Goal: Task Accomplishment & Management: Complete application form

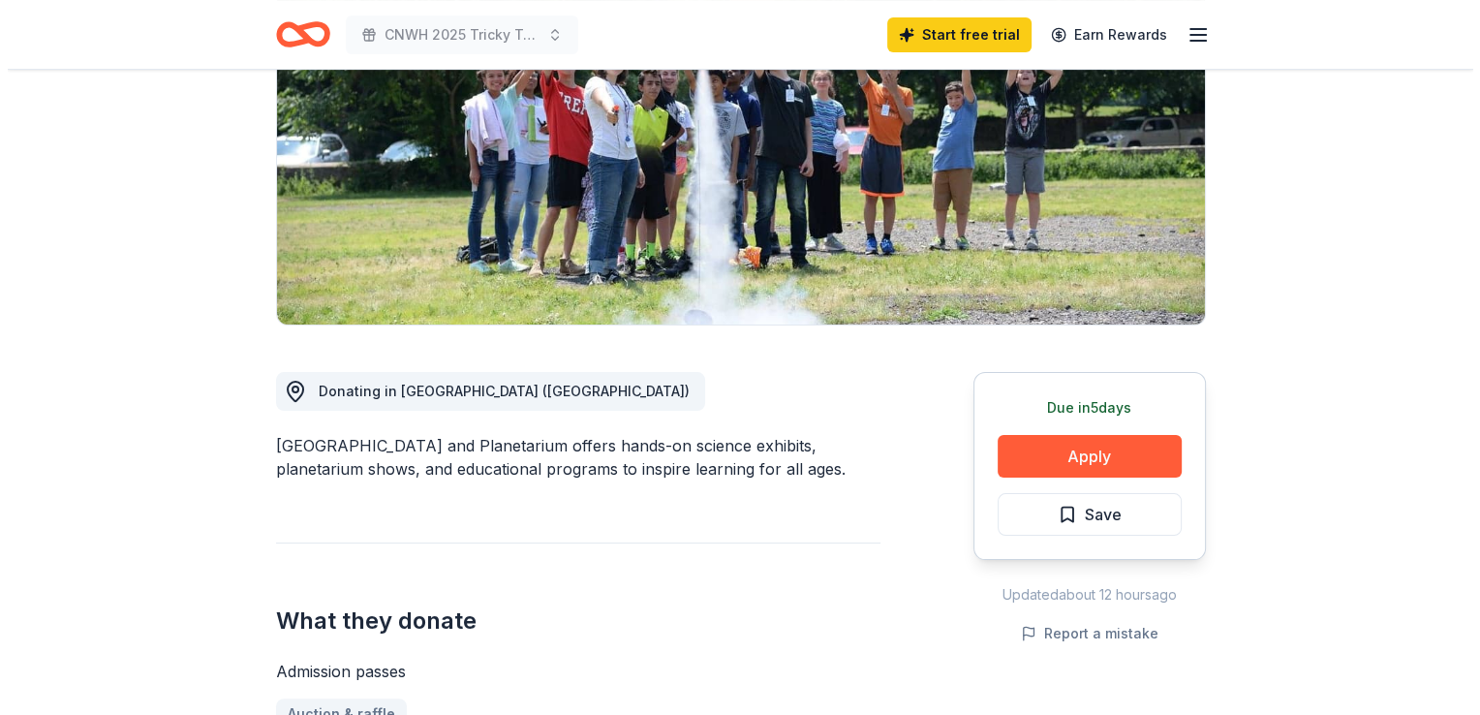
scroll to position [484, 0]
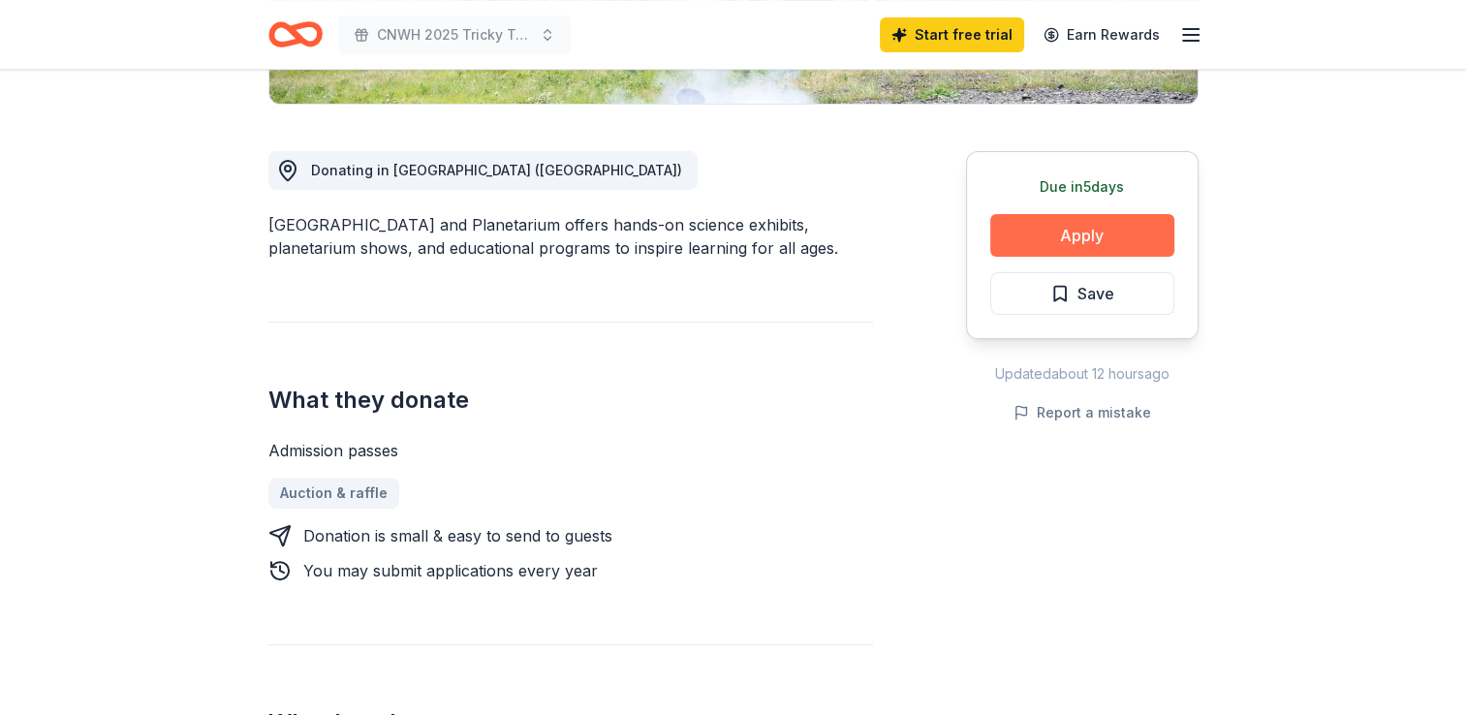
click at [1039, 234] on button "Apply" at bounding box center [1082, 235] width 184 height 43
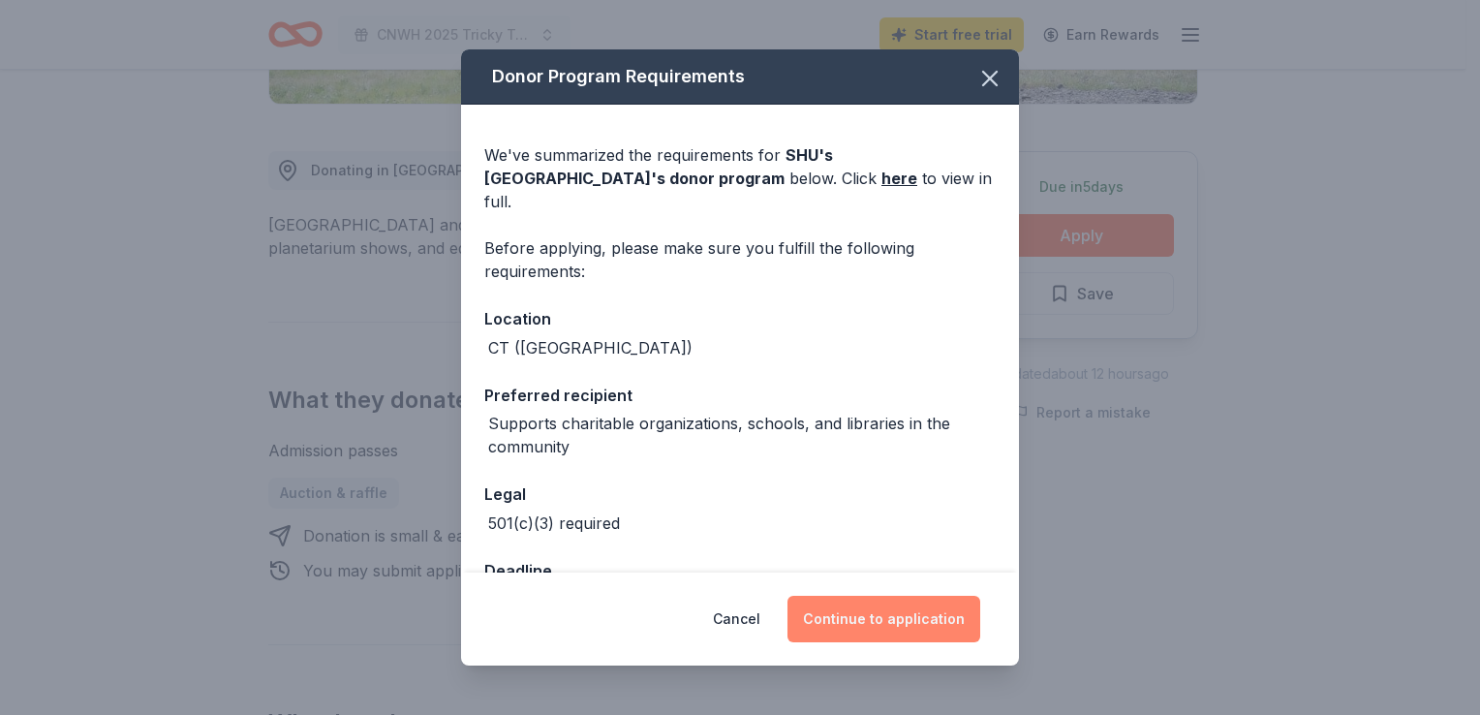
click at [851, 622] on button "Continue to application" at bounding box center [884, 619] width 193 height 47
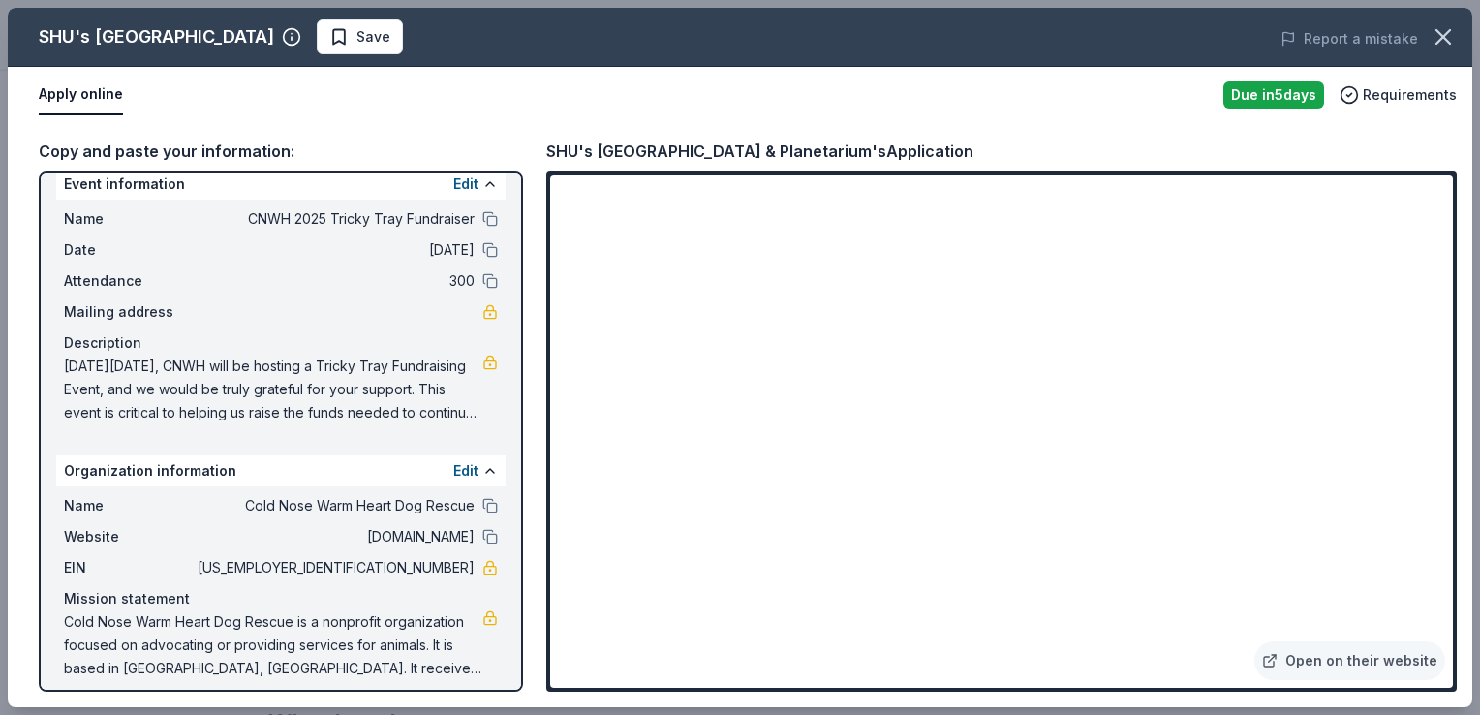
scroll to position [32, 0]
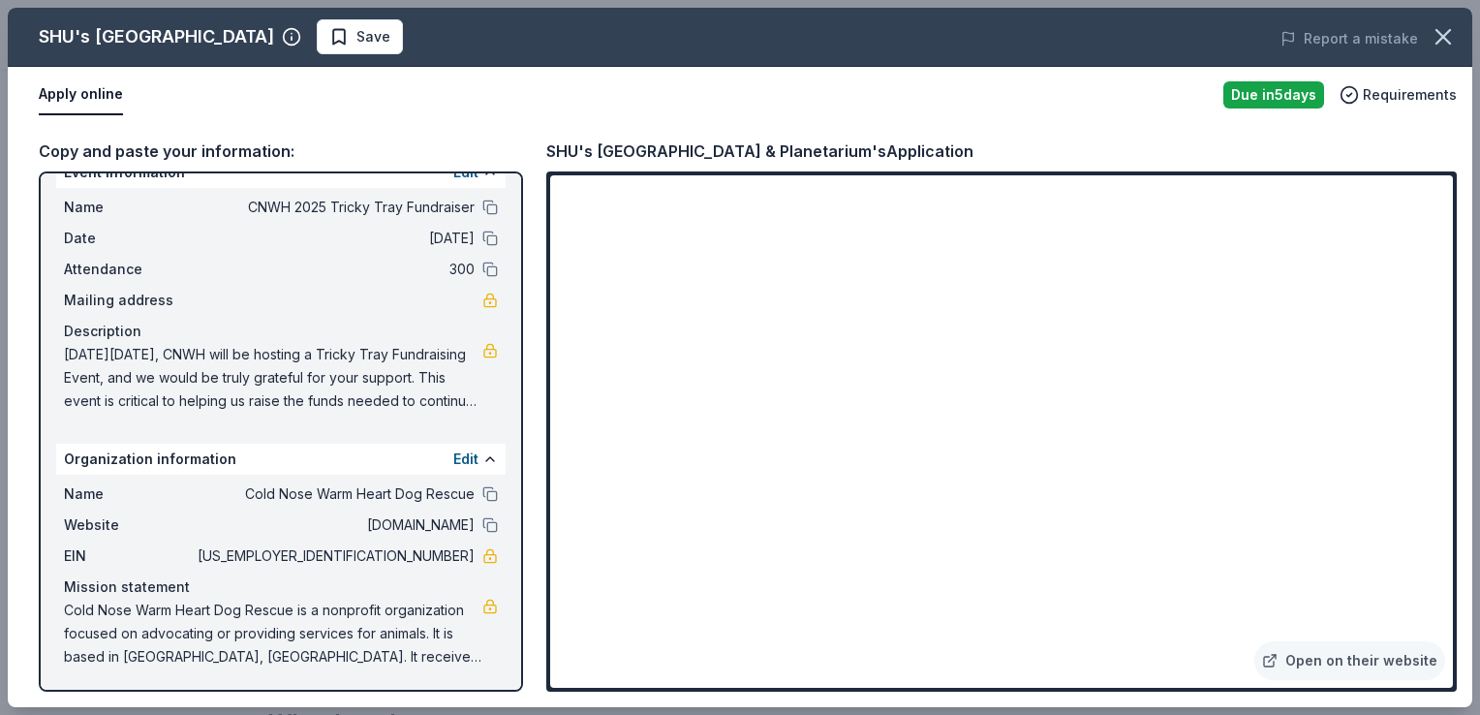
click at [109, 614] on span "Cold Nose Warm Heart Dog Rescue is a nonprofit organization focused on advocati…" at bounding box center [273, 634] width 419 height 70
drag, startPoint x: 59, startPoint y: 607, endPoint x: 222, endPoint y: 612, distance: 162.8
click at [222, 612] on div "Name Cold Nose Warm Heart Dog Rescue Website coldnosewarmheart.org EIN 46-06280…" at bounding box center [281, 576] width 450 height 202
drag, startPoint x: 62, startPoint y: 605, endPoint x: 354, endPoint y: 623, distance: 292.1
click at [354, 623] on div "Name Cold Nose Warm Heart Dog Rescue Website coldnosewarmheart.org EIN 46-06280…" at bounding box center [281, 576] width 450 height 202
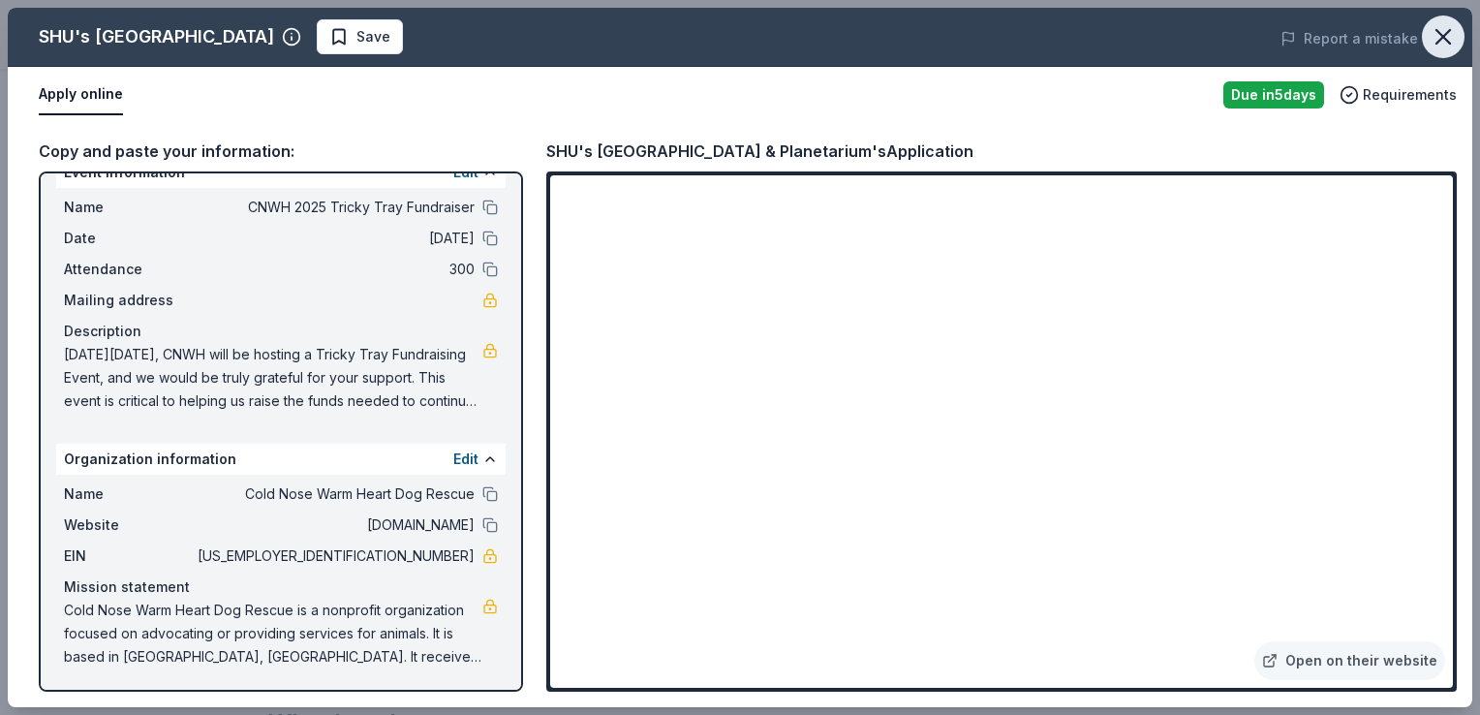
click at [1440, 34] on icon "button" at bounding box center [1444, 37] width 14 height 14
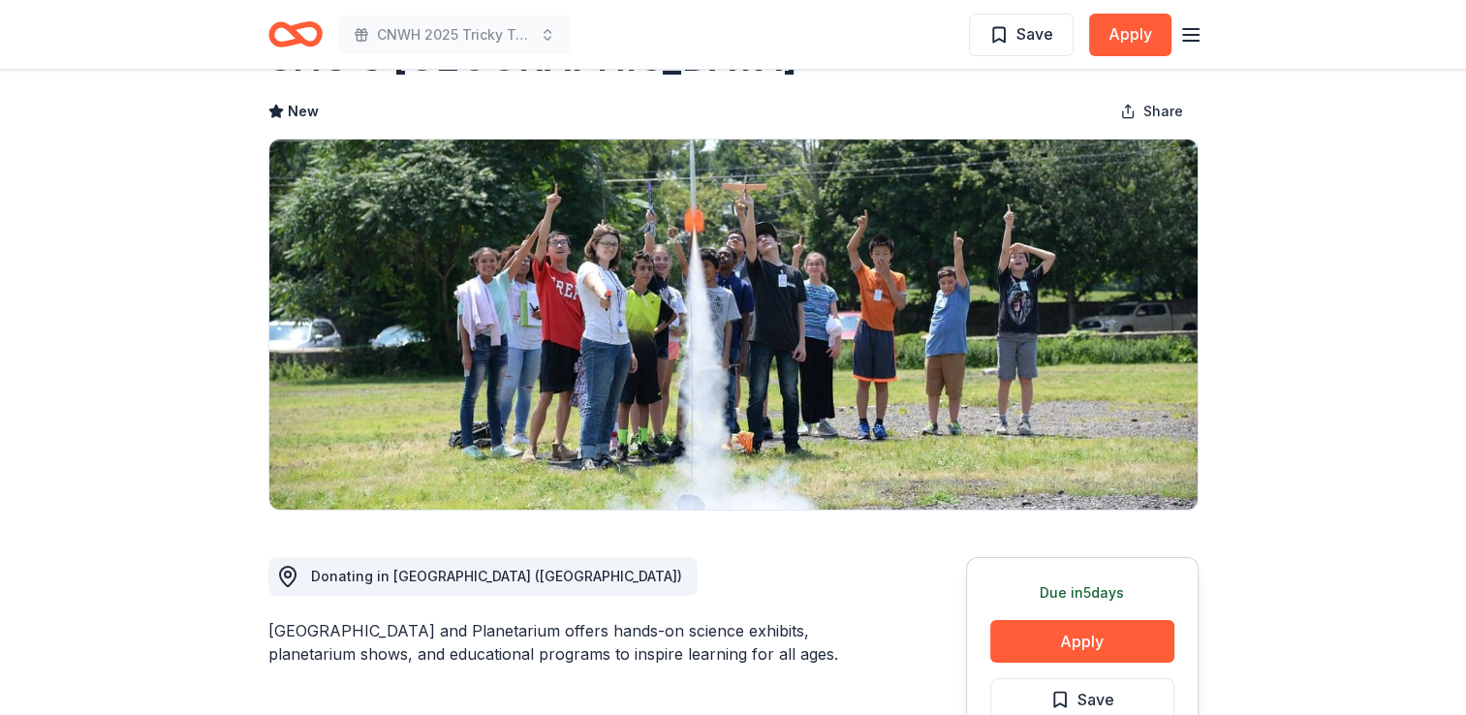
scroll to position [0, 0]
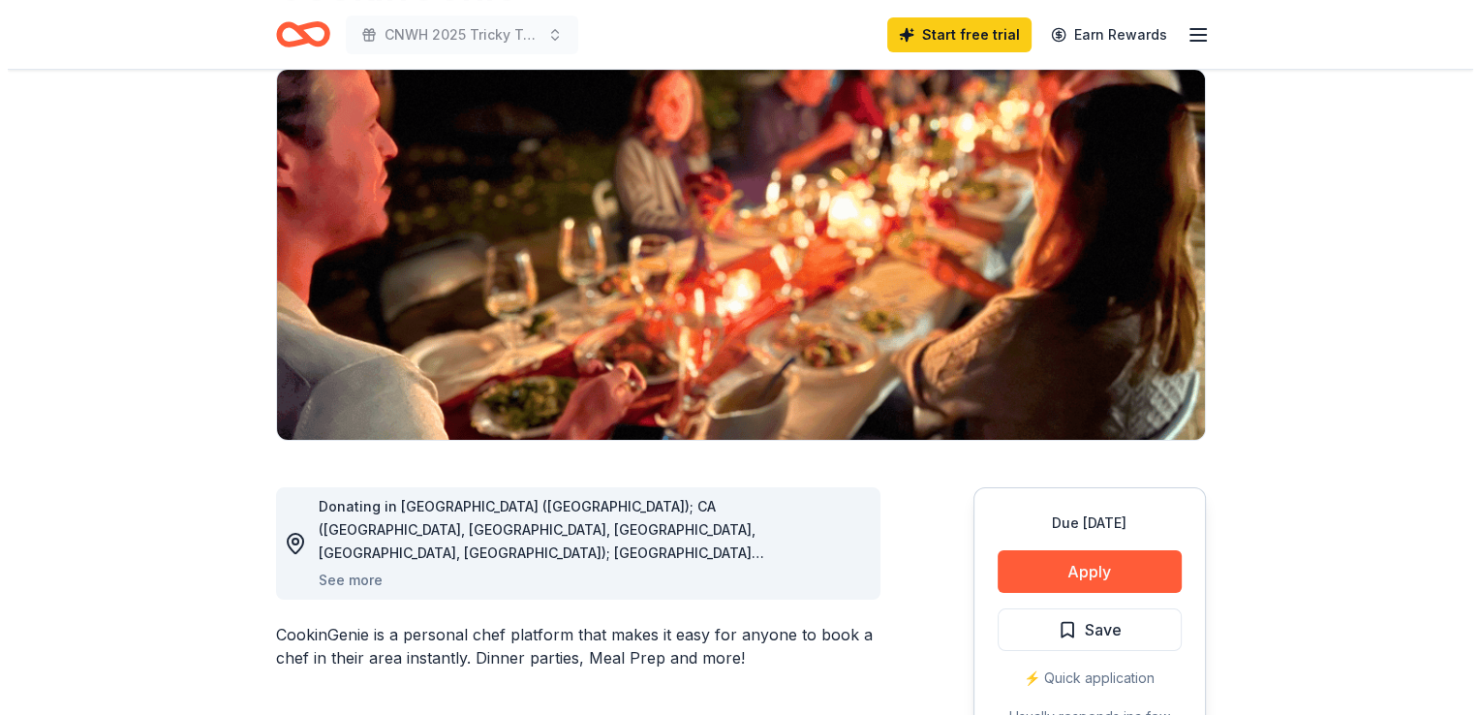
scroll to position [194, 0]
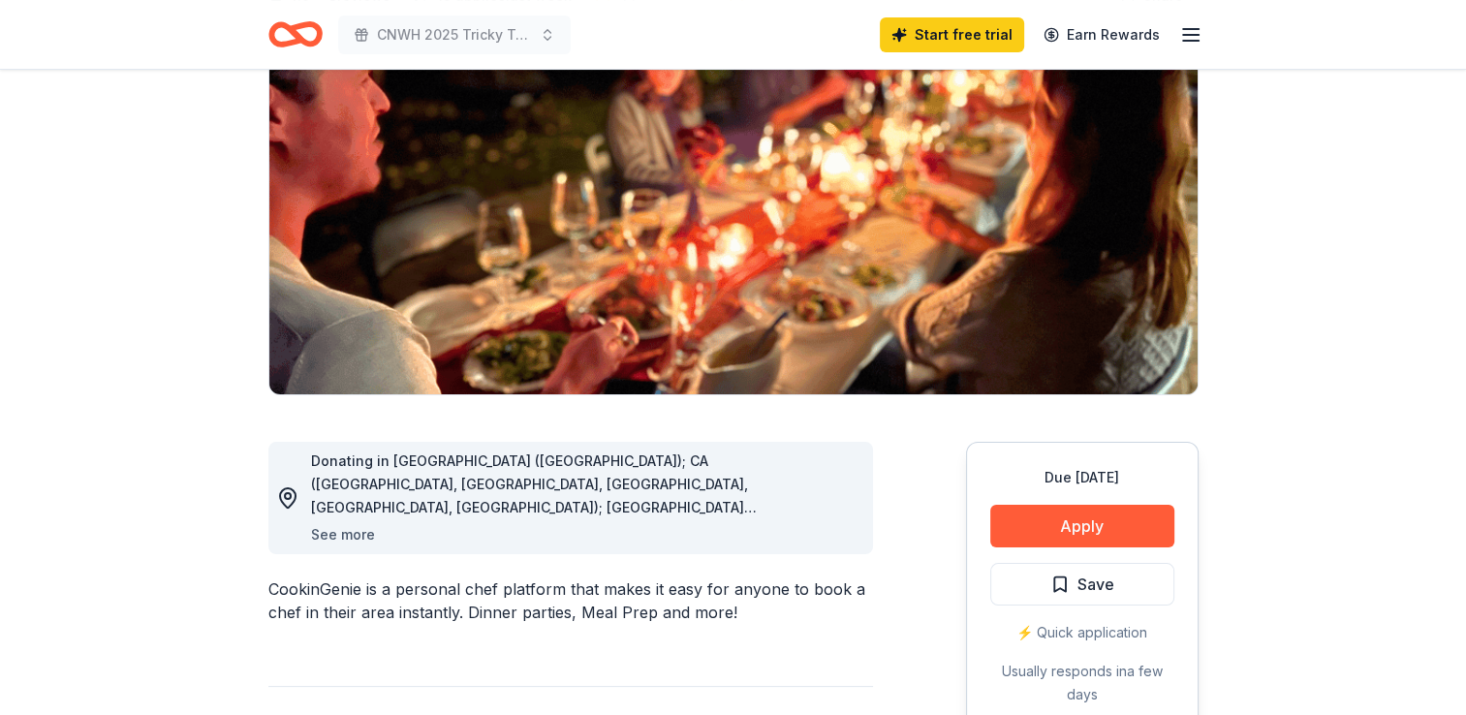
click at [357, 537] on button "See more" at bounding box center [343, 534] width 64 height 23
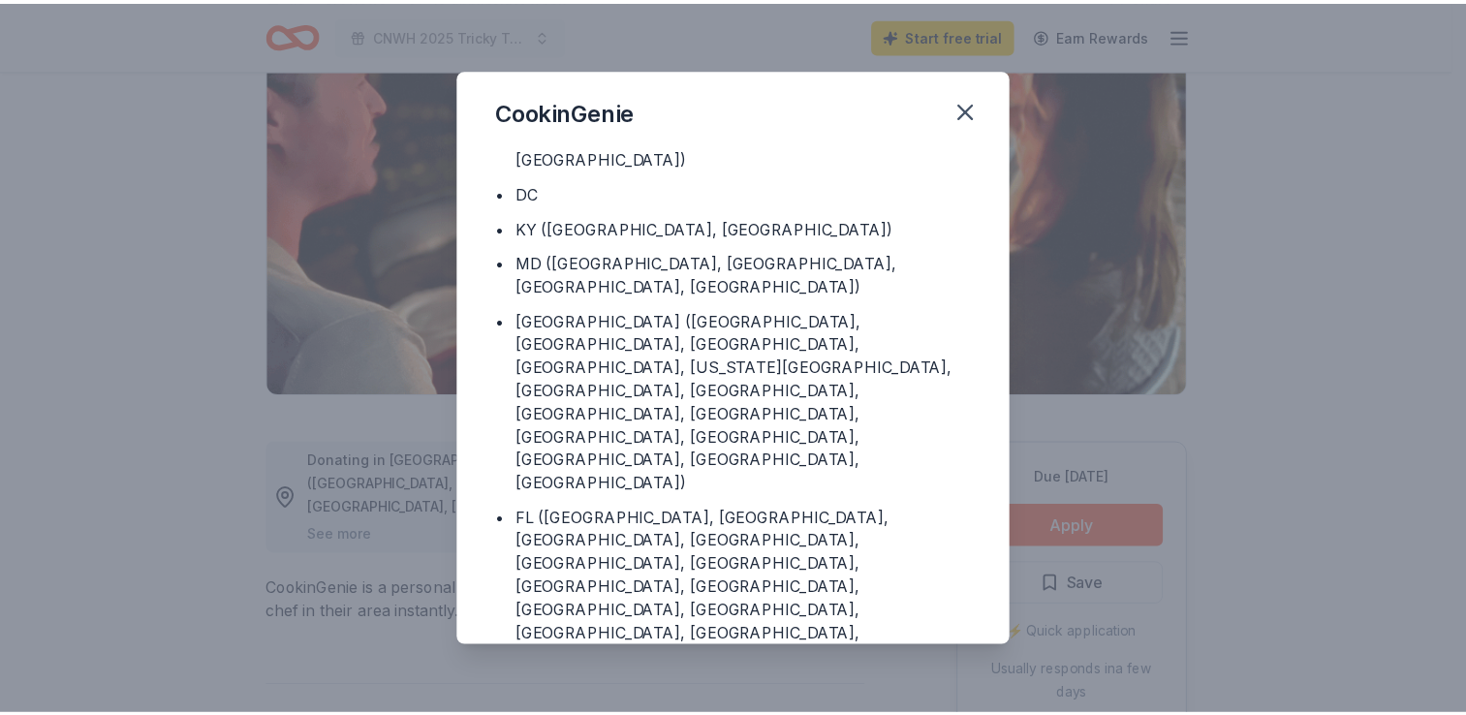
scroll to position [219, 0]
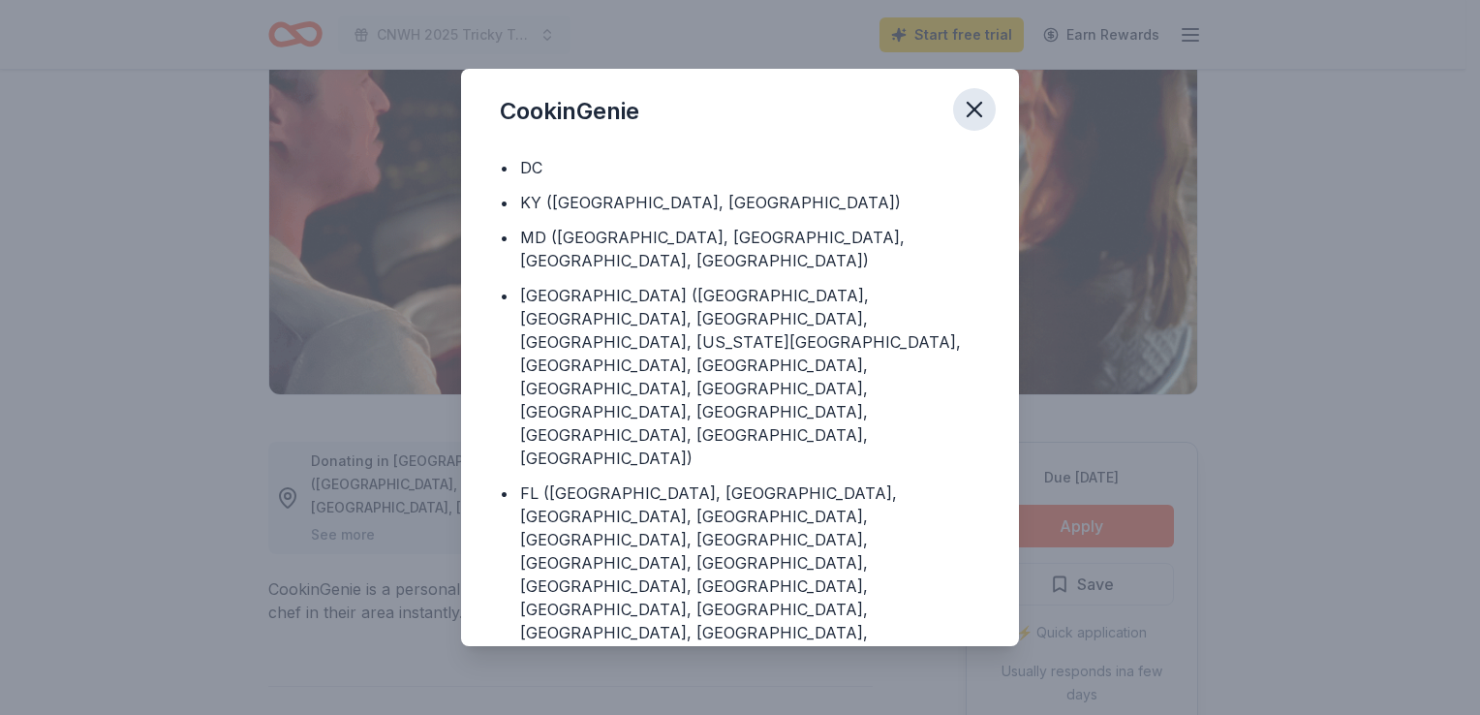
click at [969, 107] on icon "button" at bounding box center [974, 109] width 27 height 27
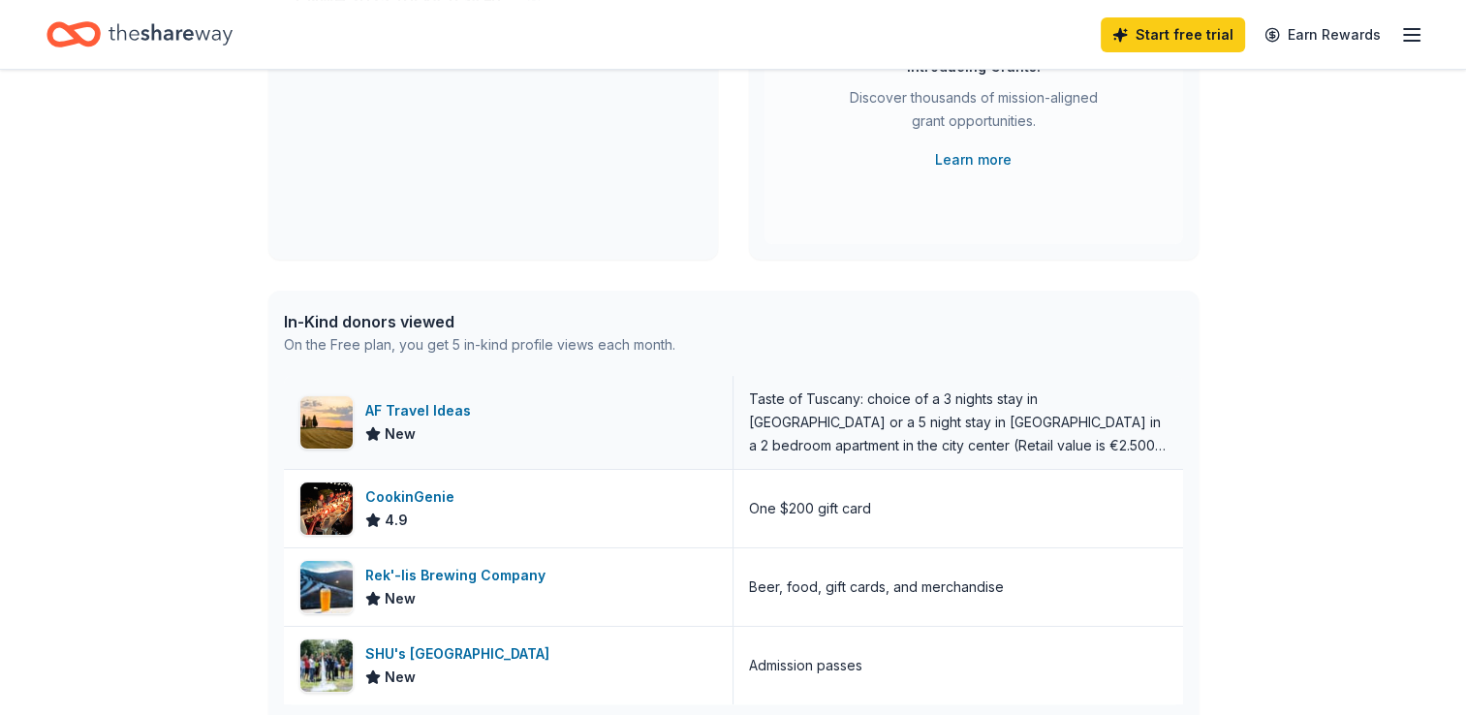
scroll to position [388, 0]
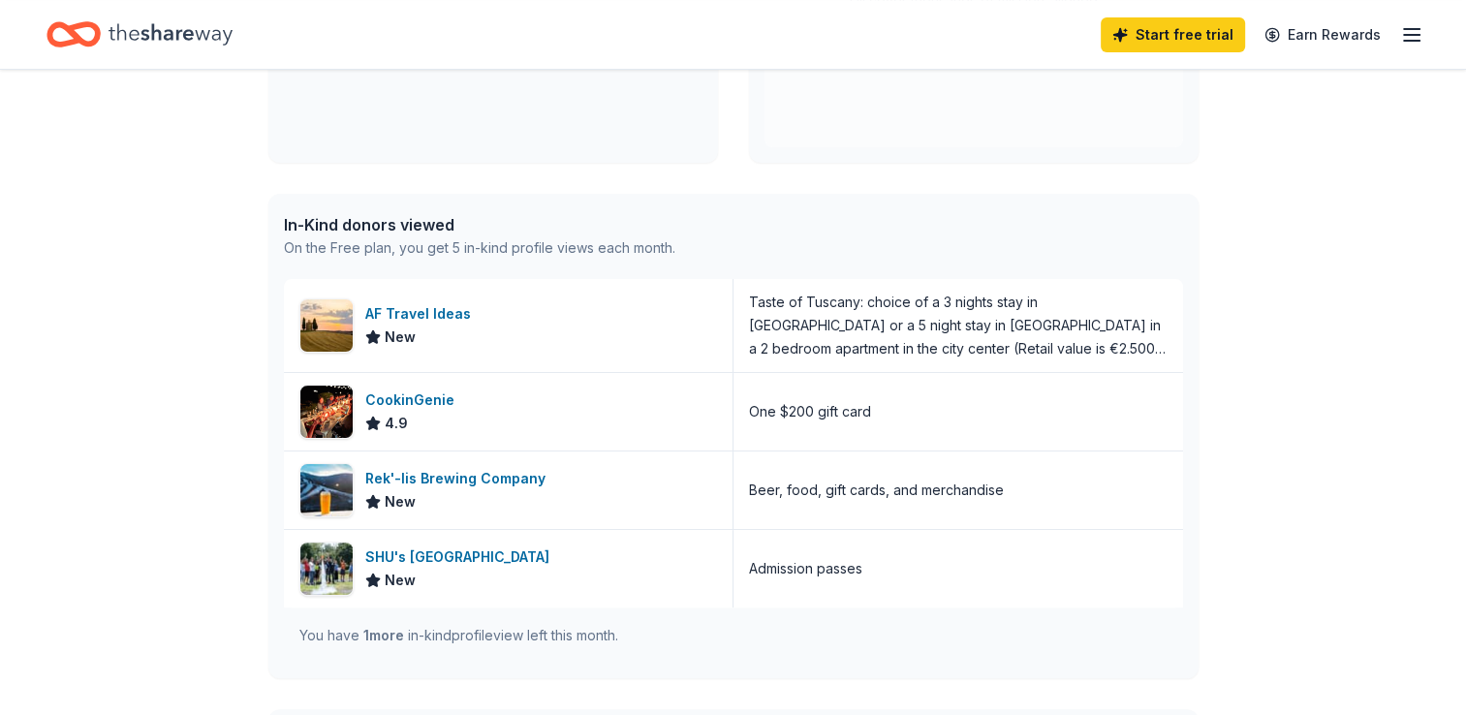
click at [363, 633] on span "1 more" at bounding box center [383, 635] width 41 height 16
click at [441, 406] on div "CookinGenie" at bounding box center [413, 399] width 97 height 23
click at [460, 564] on div "SHU's Discovery Science Center & Planetarium" at bounding box center [461, 556] width 192 height 23
click at [531, 474] on div "Rek'-lis Brewing Company" at bounding box center [459, 478] width 188 height 23
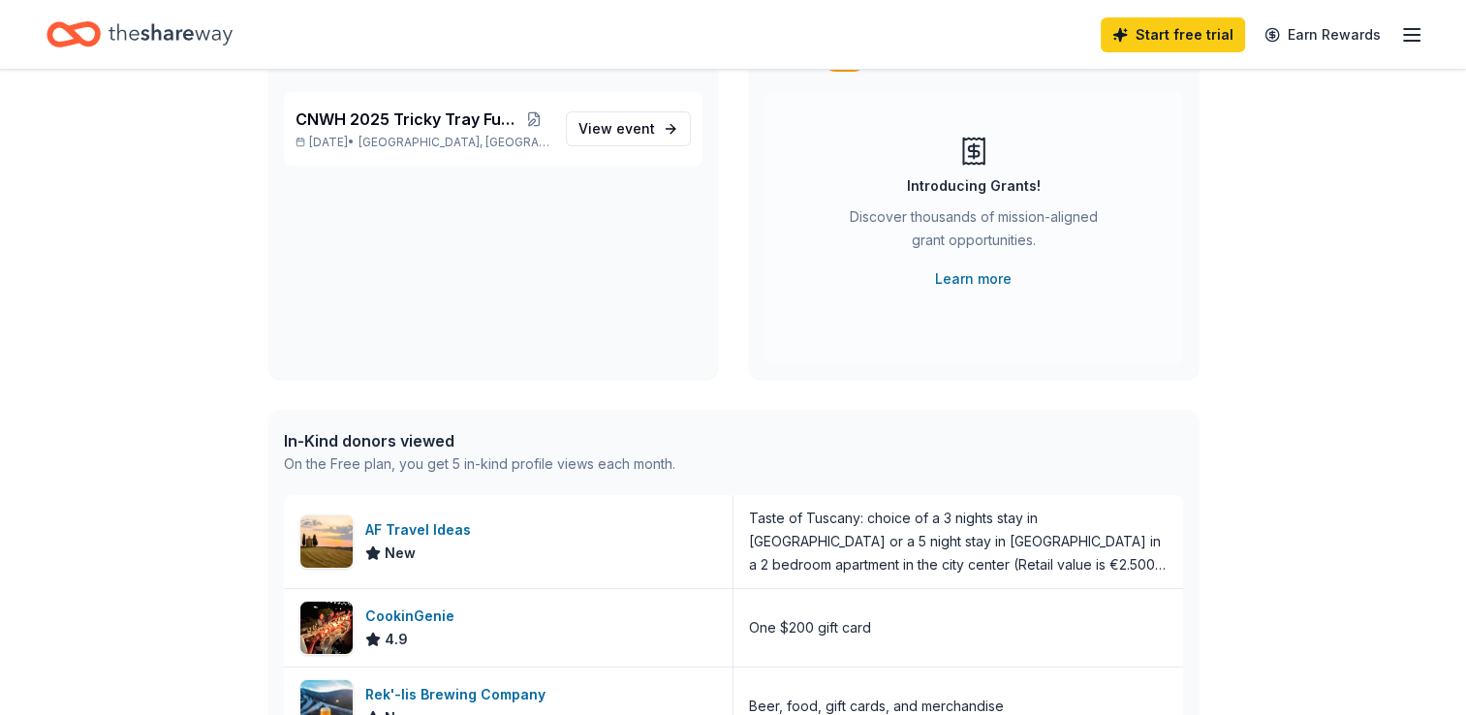
scroll to position [0, 0]
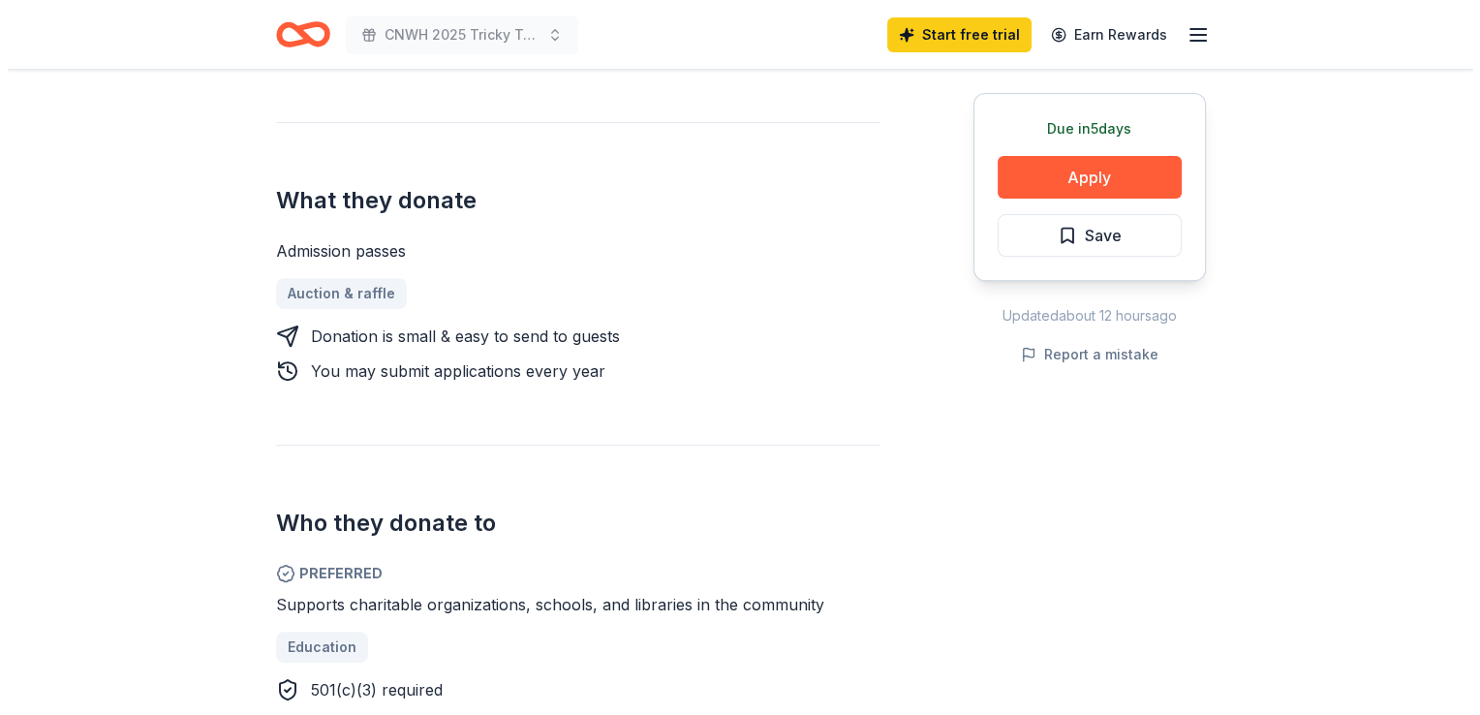
scroll to position [678, 0]
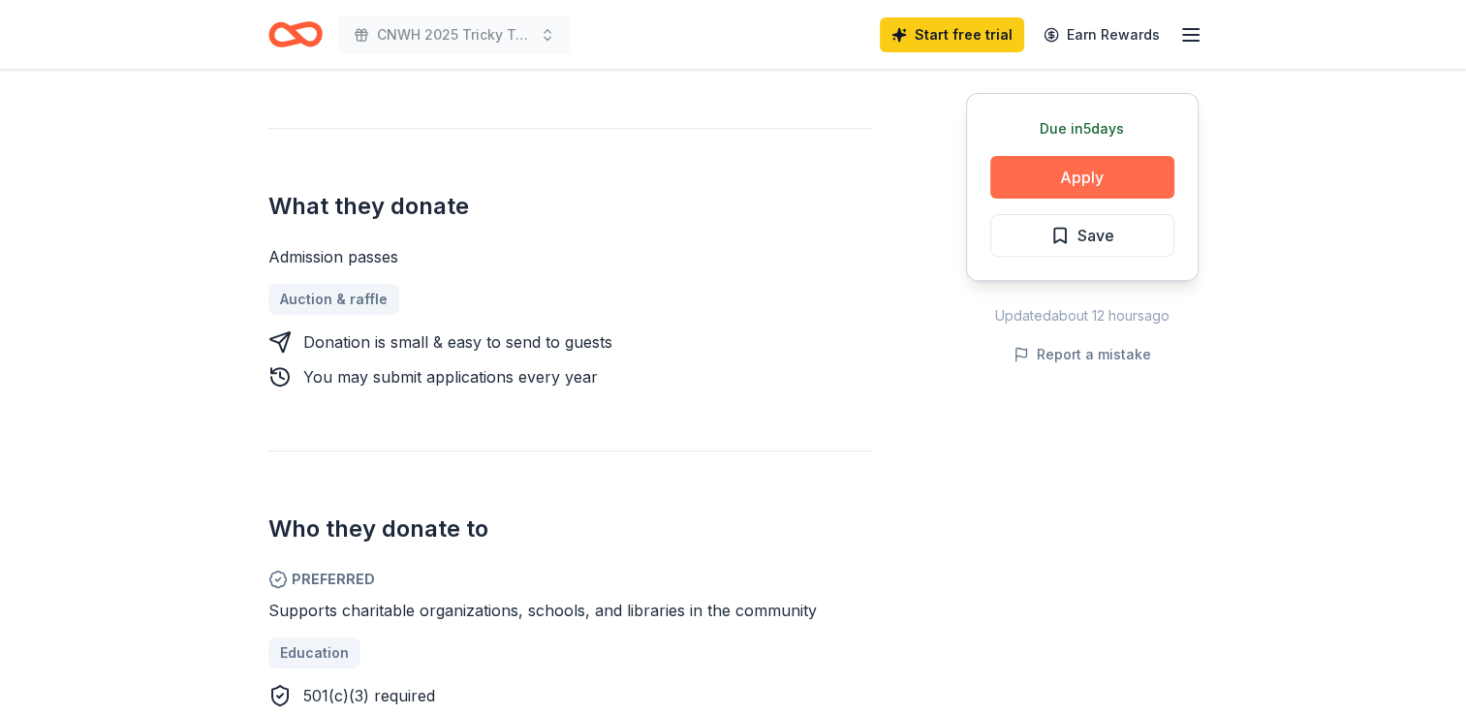
click at [1003, 169] on button "Apply" at bounding box center [1082, 177] width 184 height 43
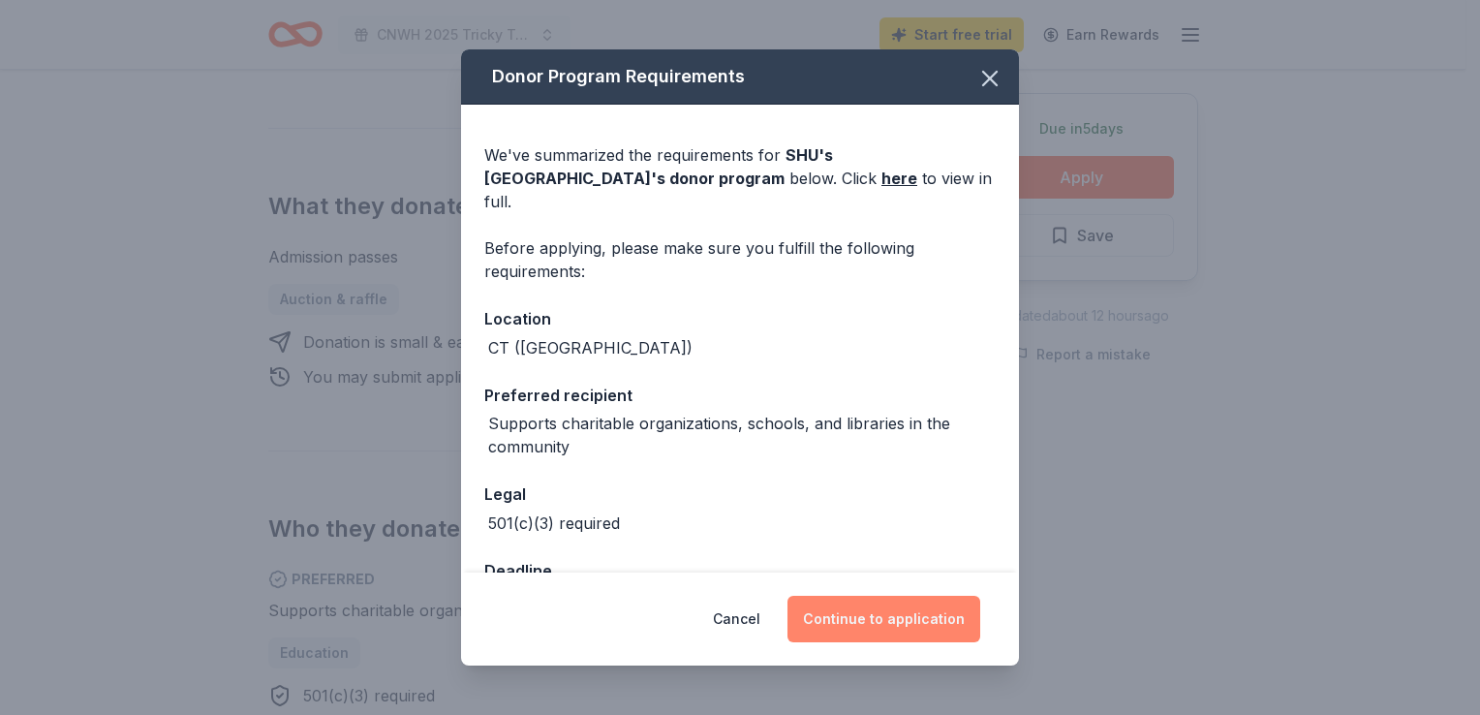
click at [833, 620] on button "Continue to application" at bounding box center [884, 619] width 193 height 47
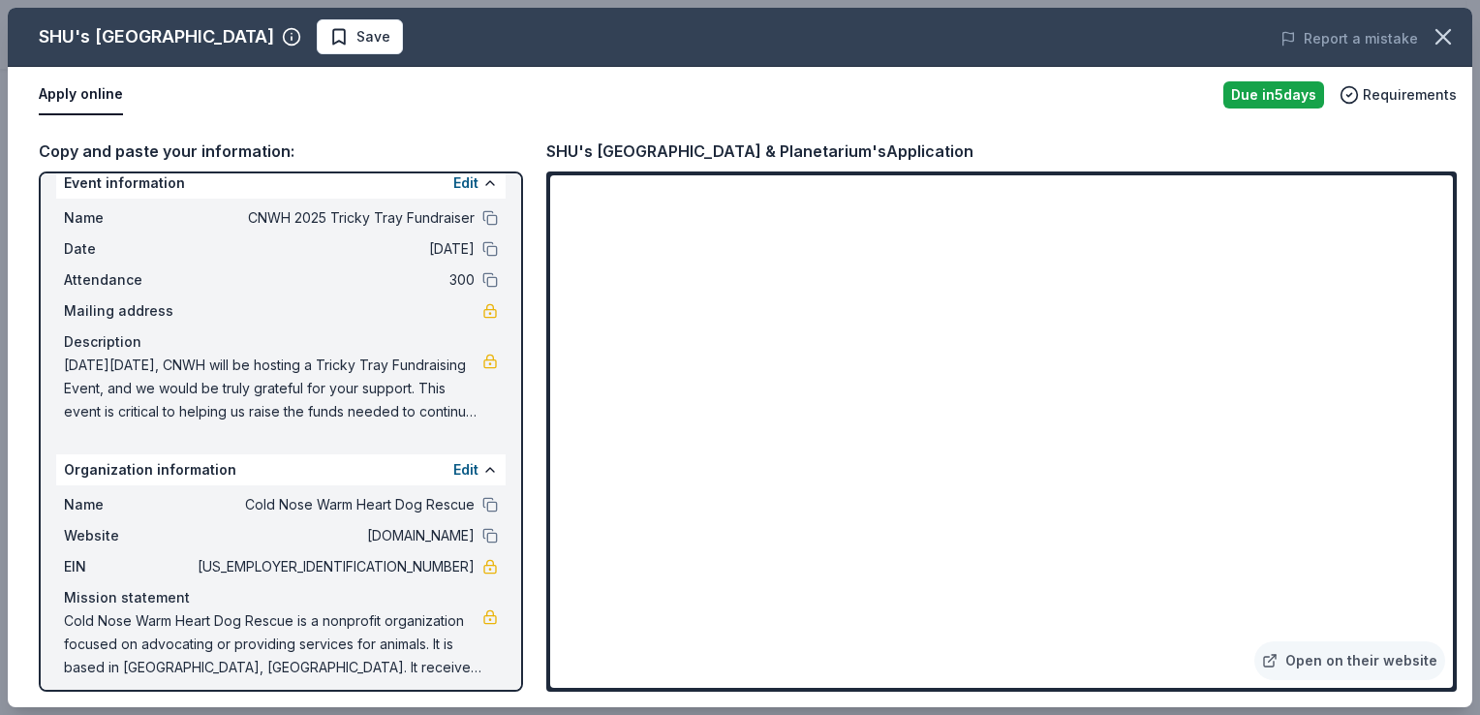
scroll to position [32, 0]
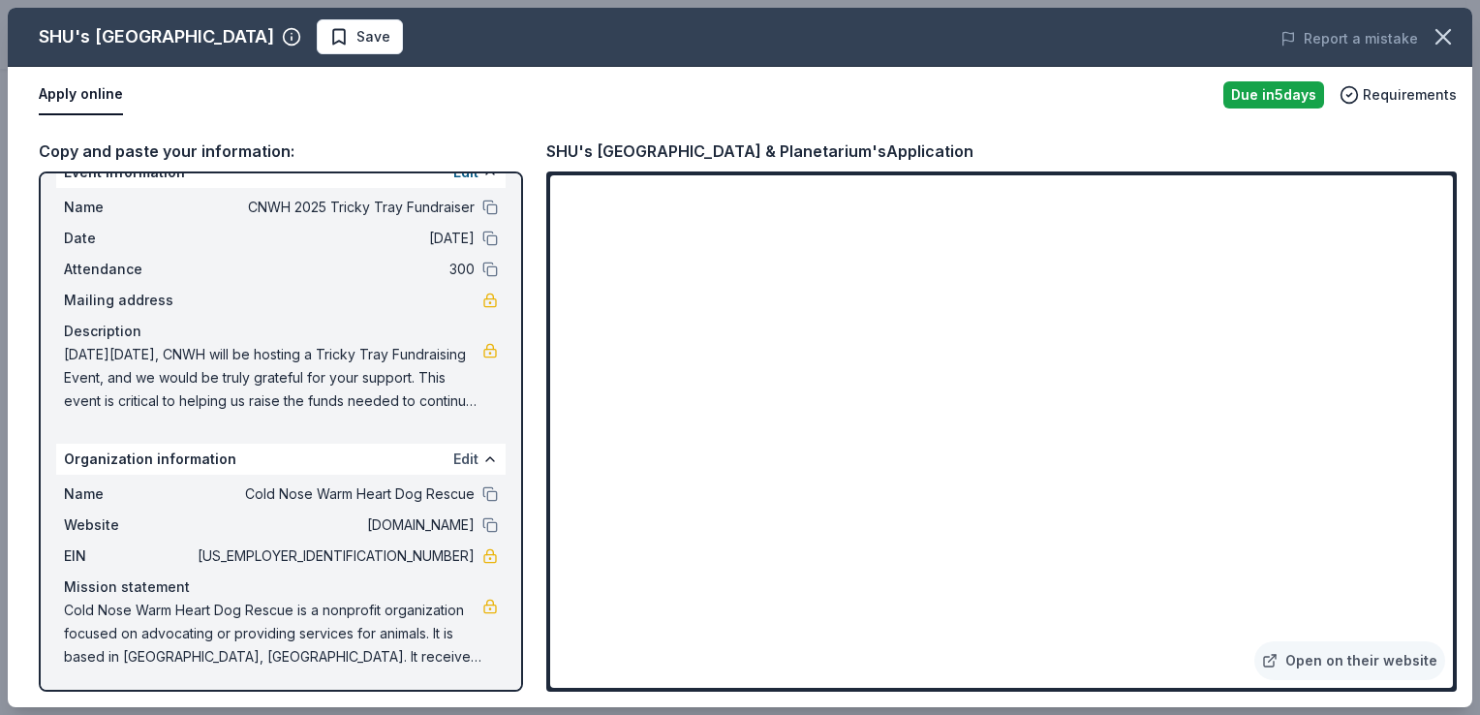
click at [453, 455] on button "Edit" at bounding box center [465, 459] width 25 height 23
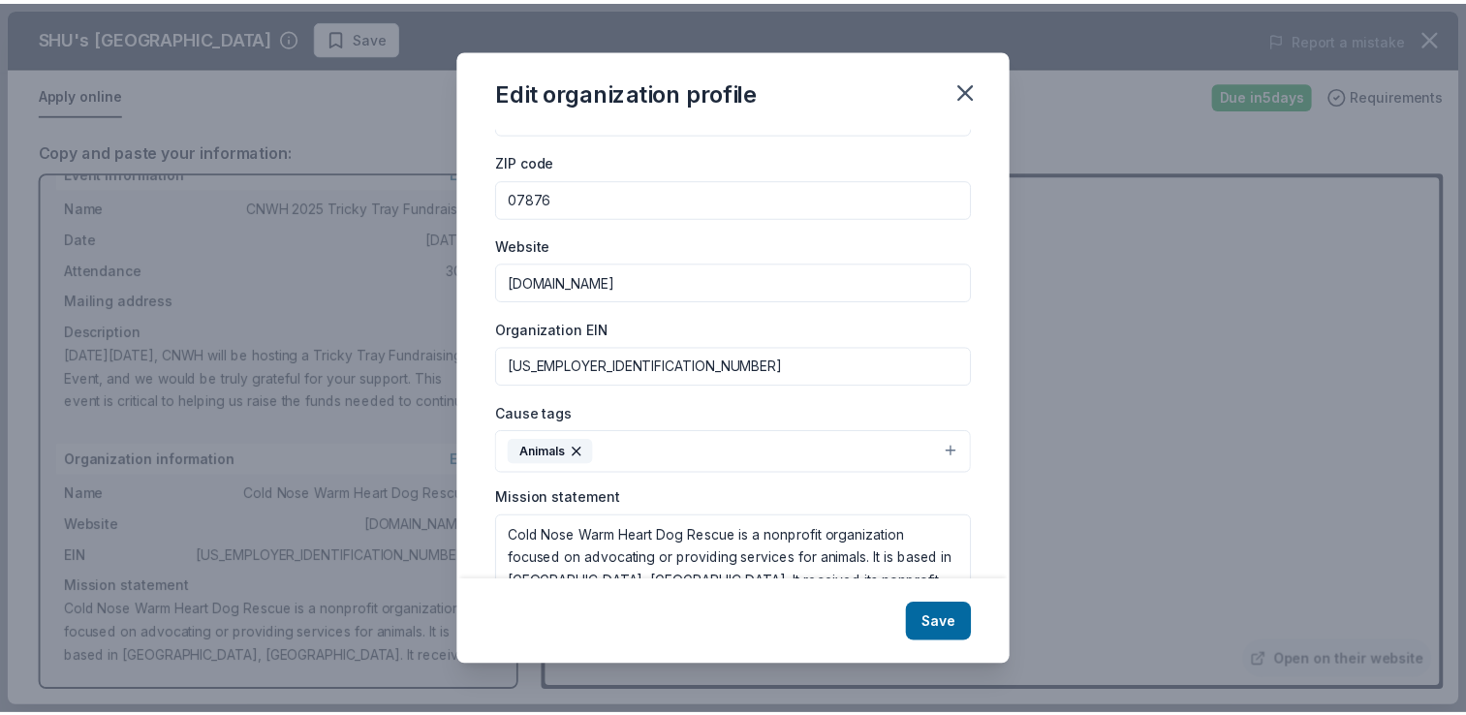
scroll to position [196, 0]
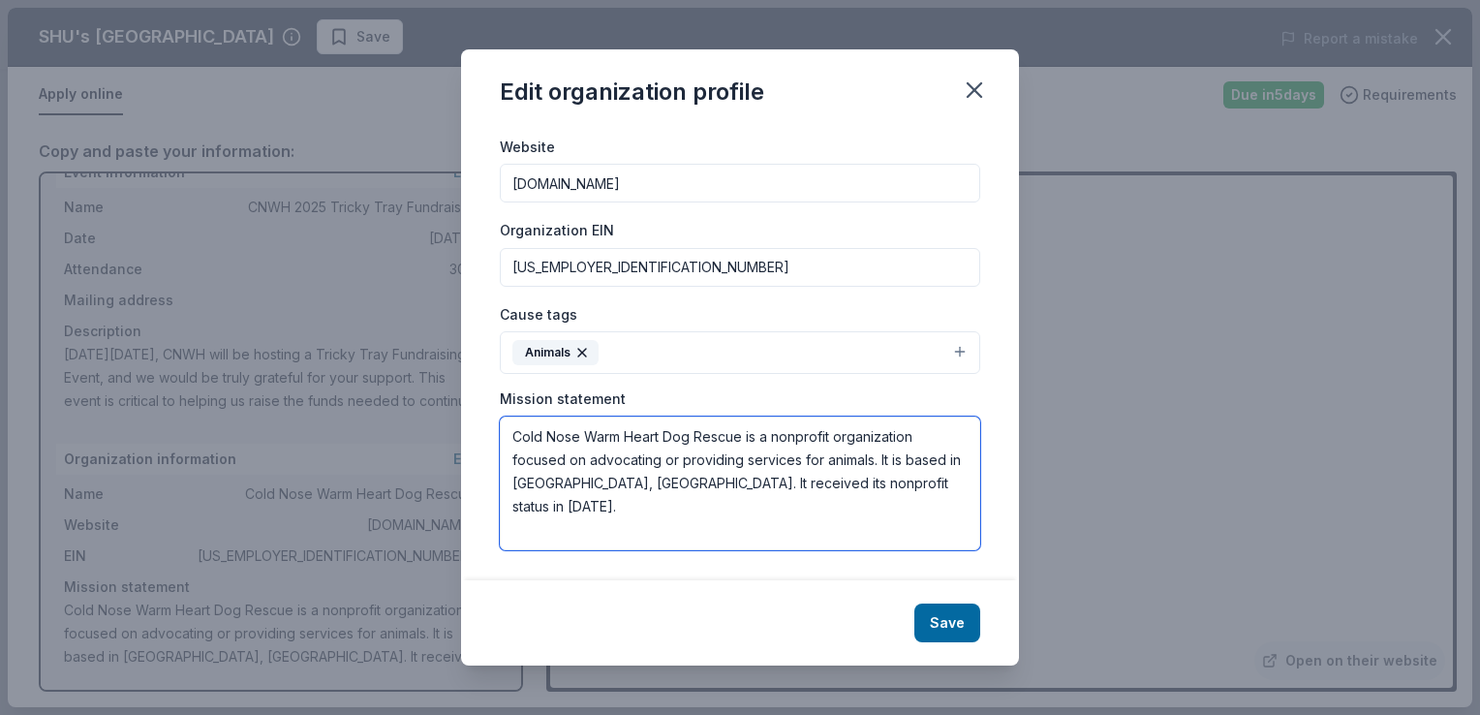
drag, startPoint x: 900, startPoint y: 482, endPoint x: 506, endPoint y: 439, distance: 396.7
click at [506, 439] on textarea "Cold Nose Warm Heart Dog Rescue is a nonprofit organization focused on advocati…" at bounding box center [740, 484] width 481 height 134
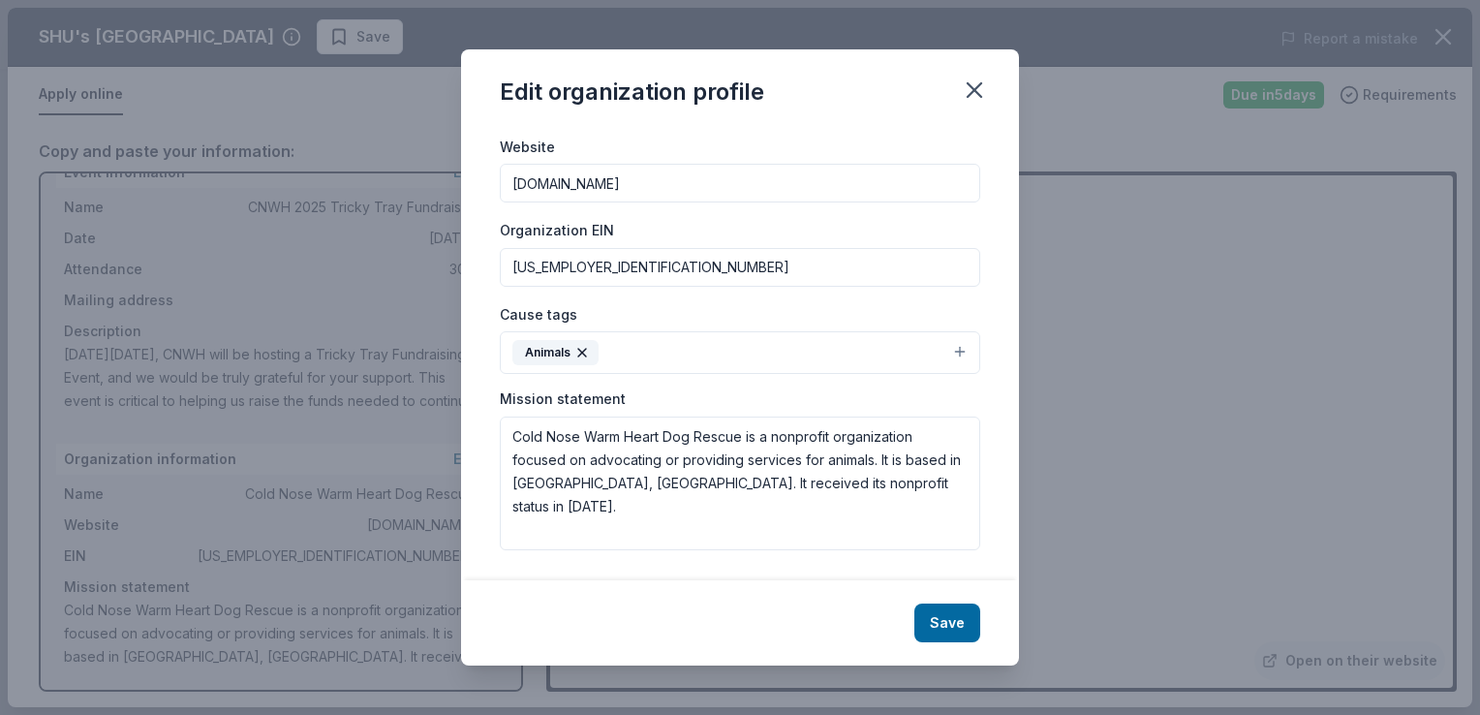
click at [946, 621] on button "Save" at bounding box center [948, 623] width 66 height 39
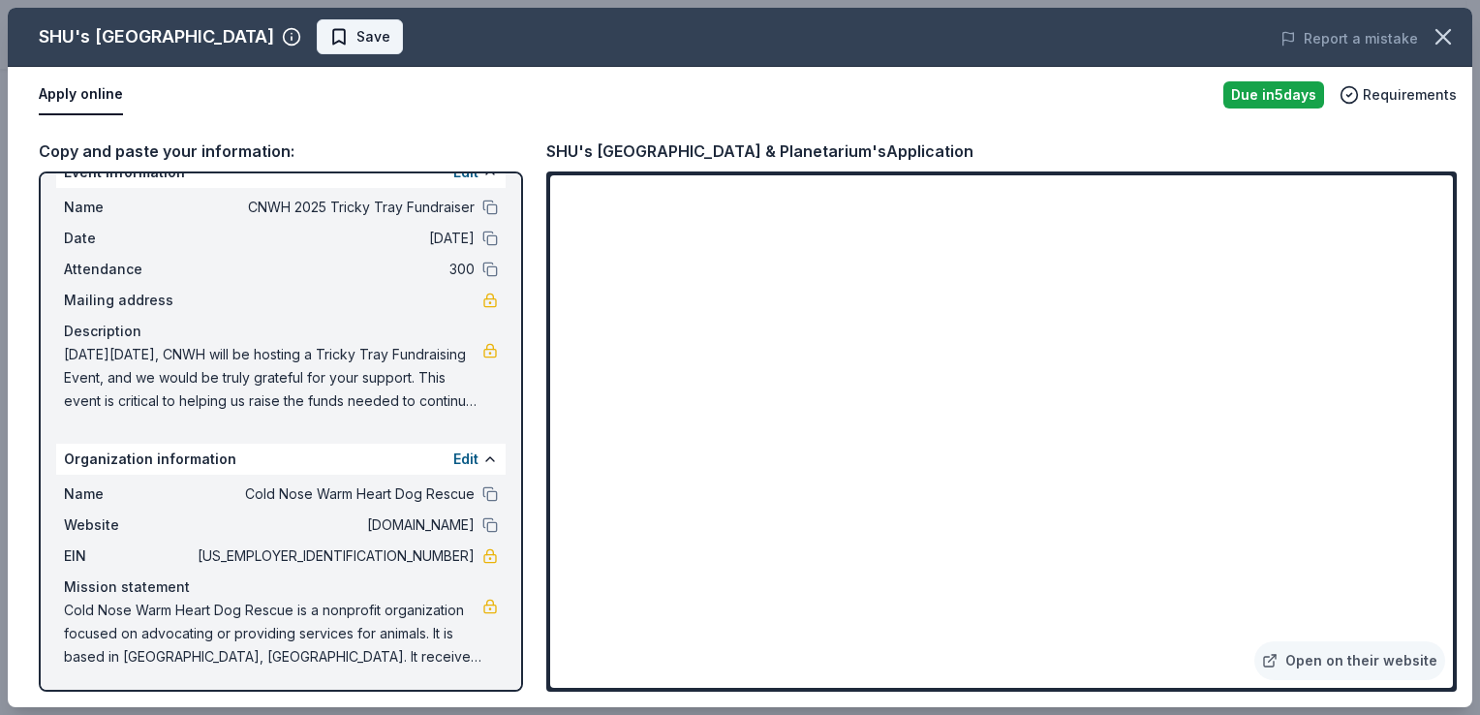
click at [390, 32] on span "Save" at bounding box center [374, 36] width 34 height 23
click at [1449, 33] on icon "button" at bounding box center [1443, 36] width 27 height 27
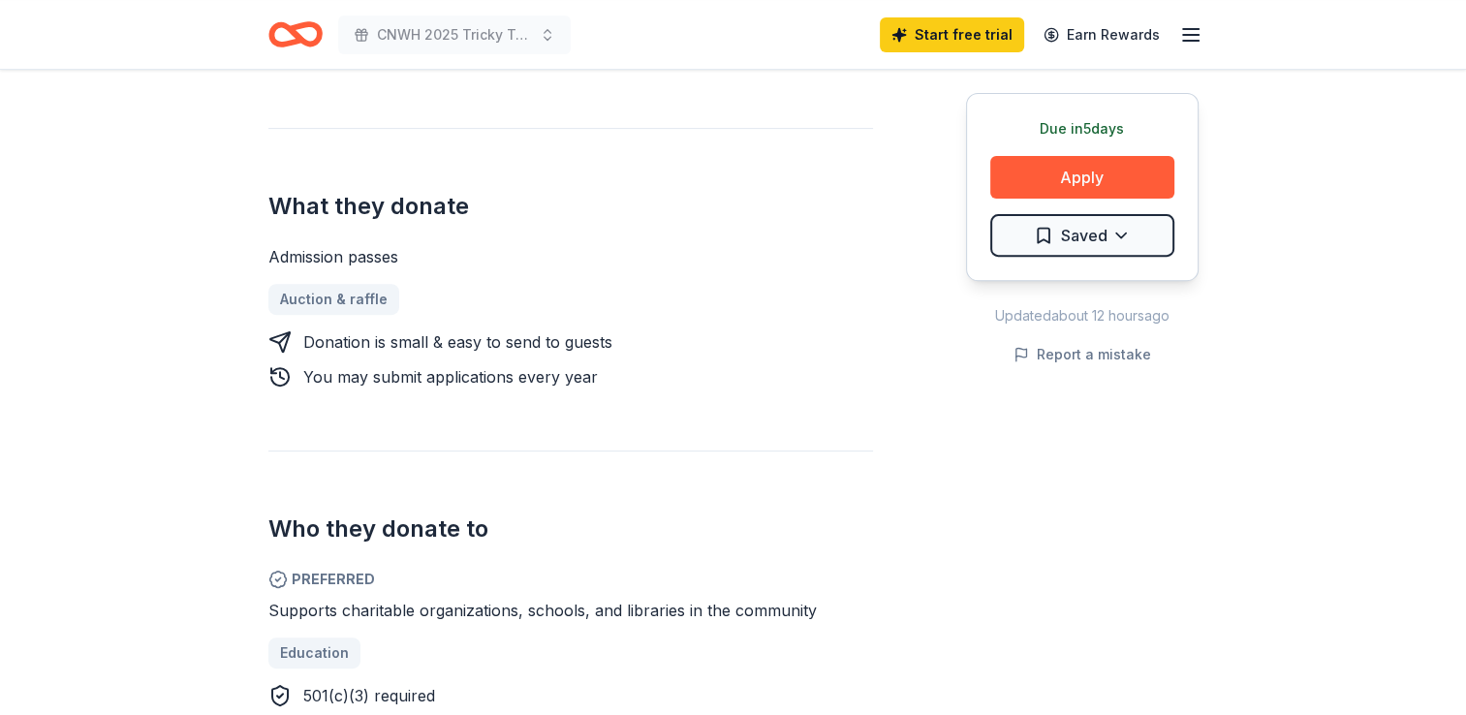
scroll to position [484, 0]
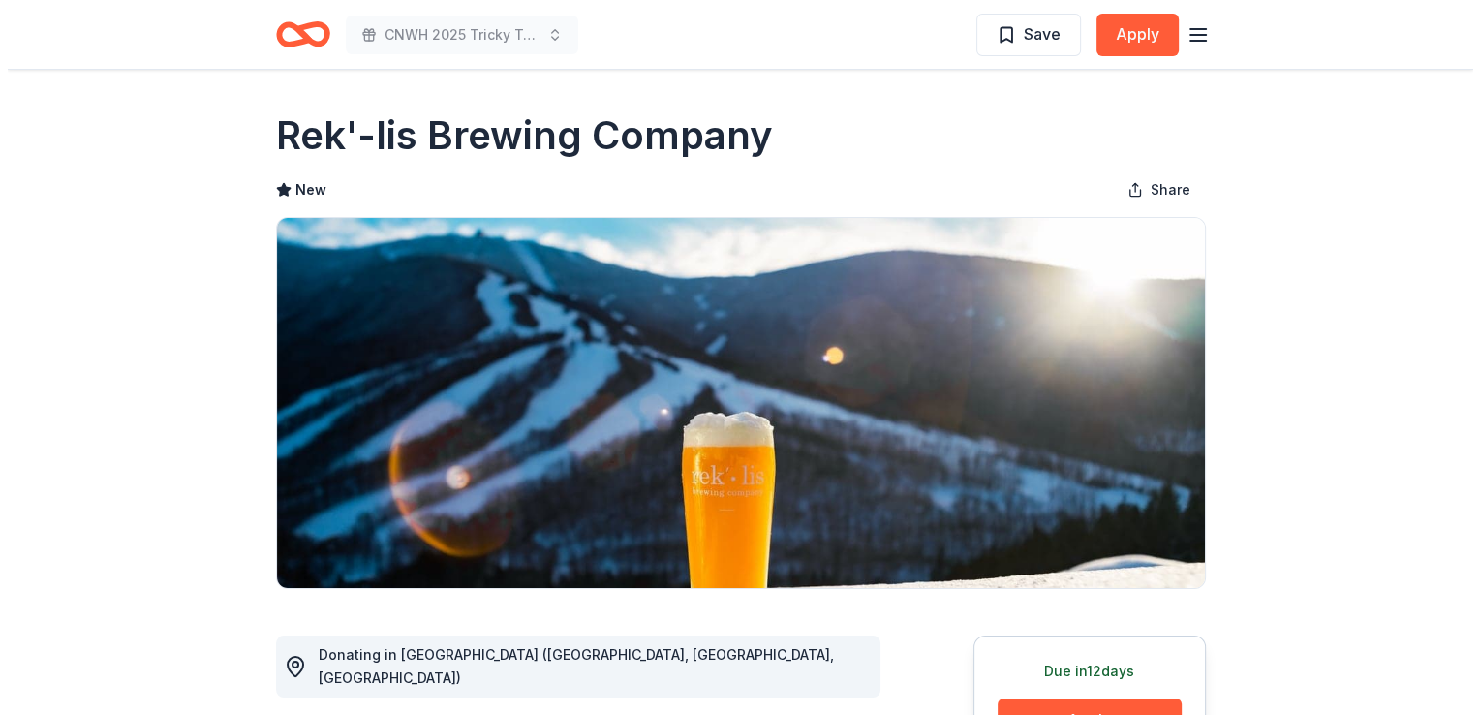
scroll to position [194, 0]
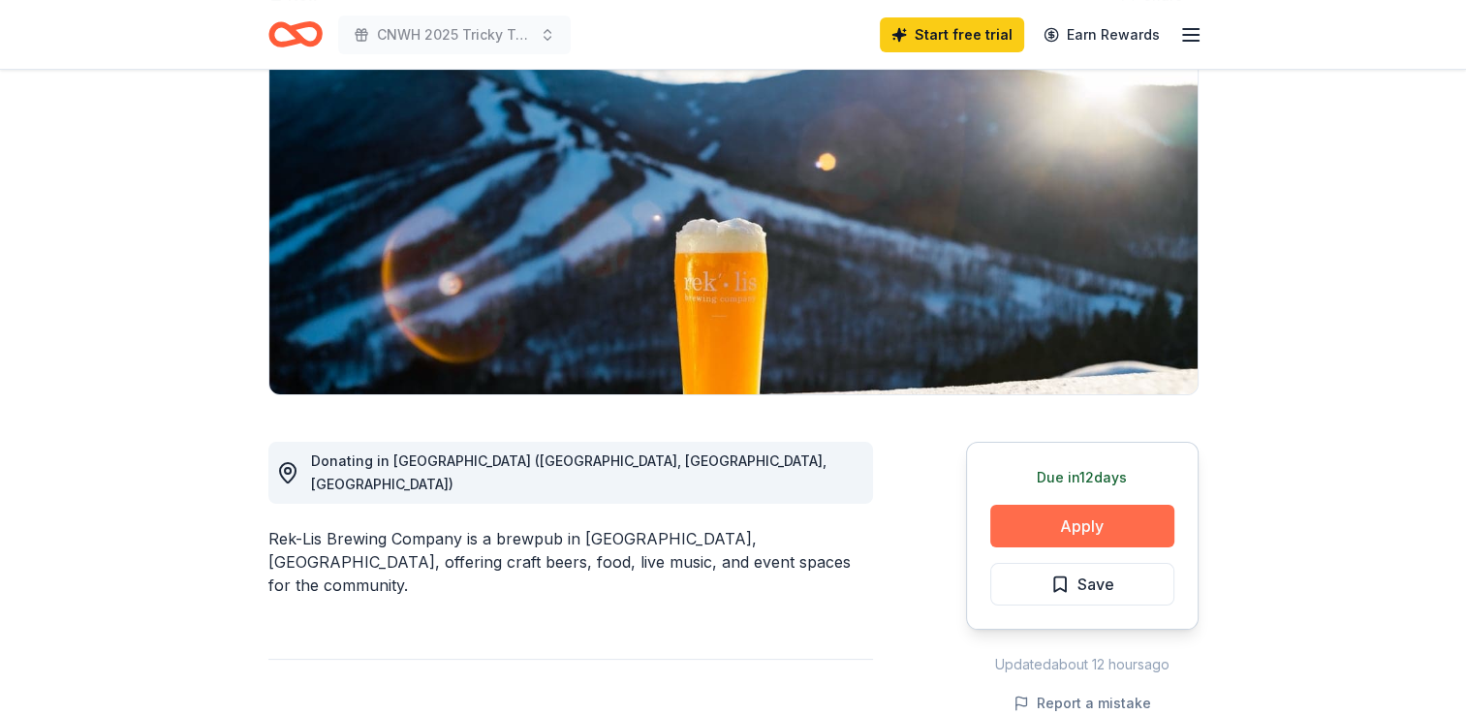
click at [1085, 532] on button "Apply" at bounding box center [1082, 526] width 184 height 43
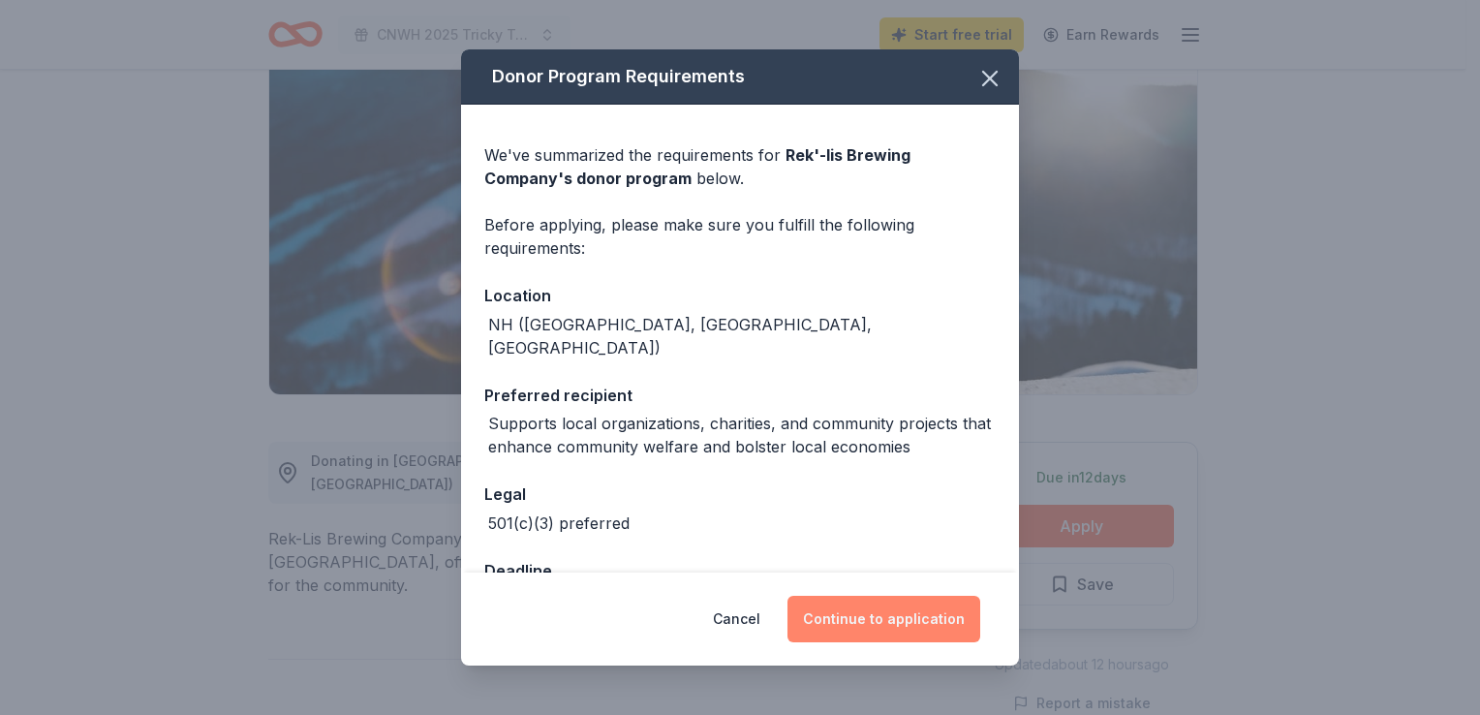
click at [867, 614] on button "Continue to application" at bounding box center [884, 619] width 193 height 47
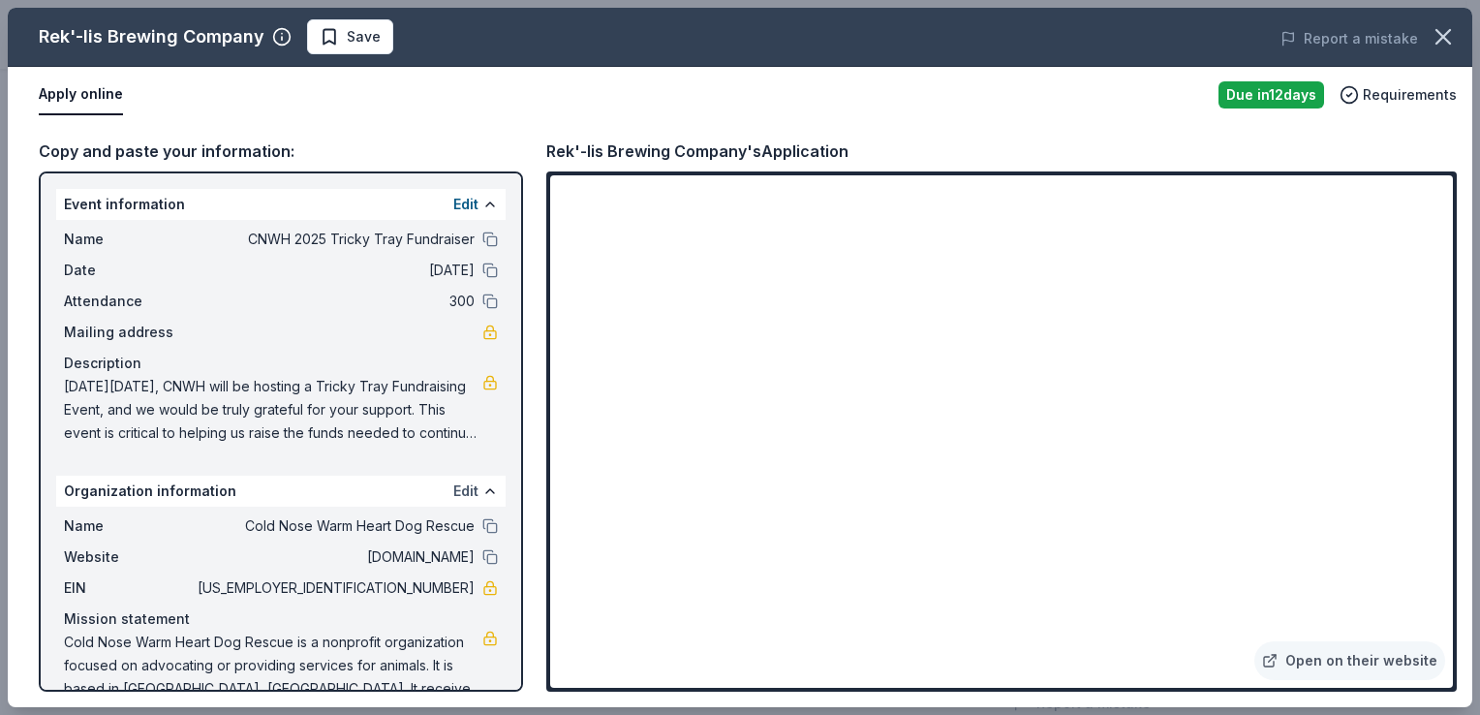
click at [453, 492] on button "Edit" at bounding box center [465, 491] width 25 height 23
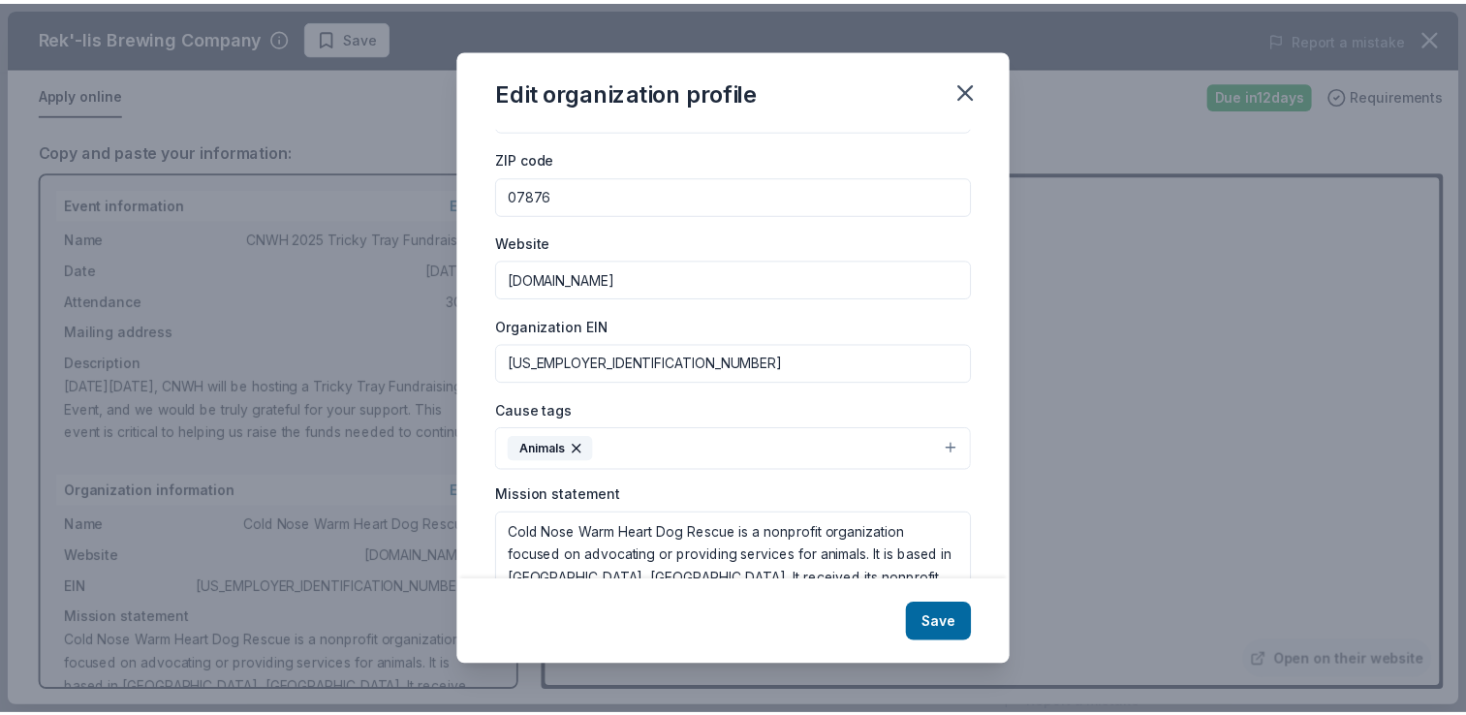
scroll to position [196, 0]
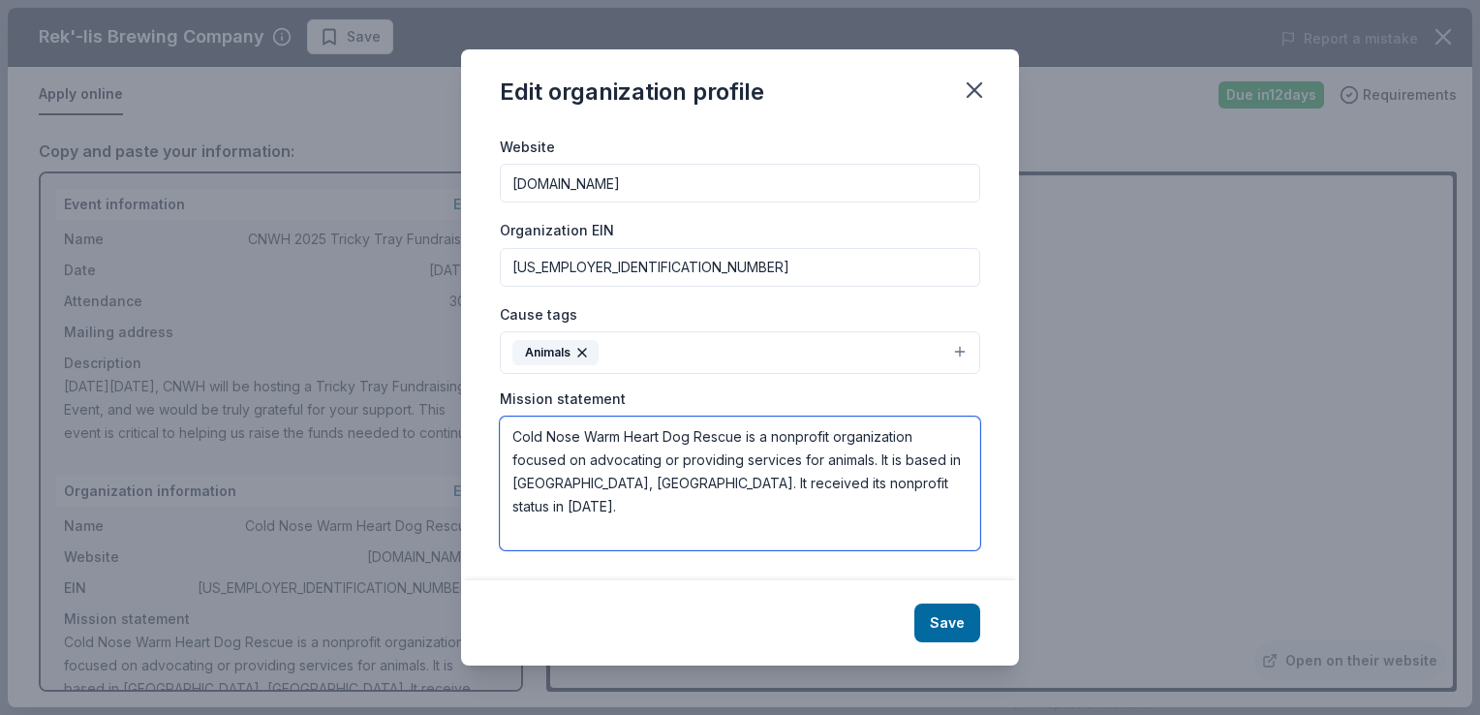
drag, startPoint x: 893, startPoint y: 483, endPoint x: 514, endPoint y: 437, distance: 381.6
click at [514, 437] on textarea "Cold Nose Warm Heart Dog Rescue is a nonprofit organization focused on advocati…" at bounding box center [740, 484] width 481 height 134
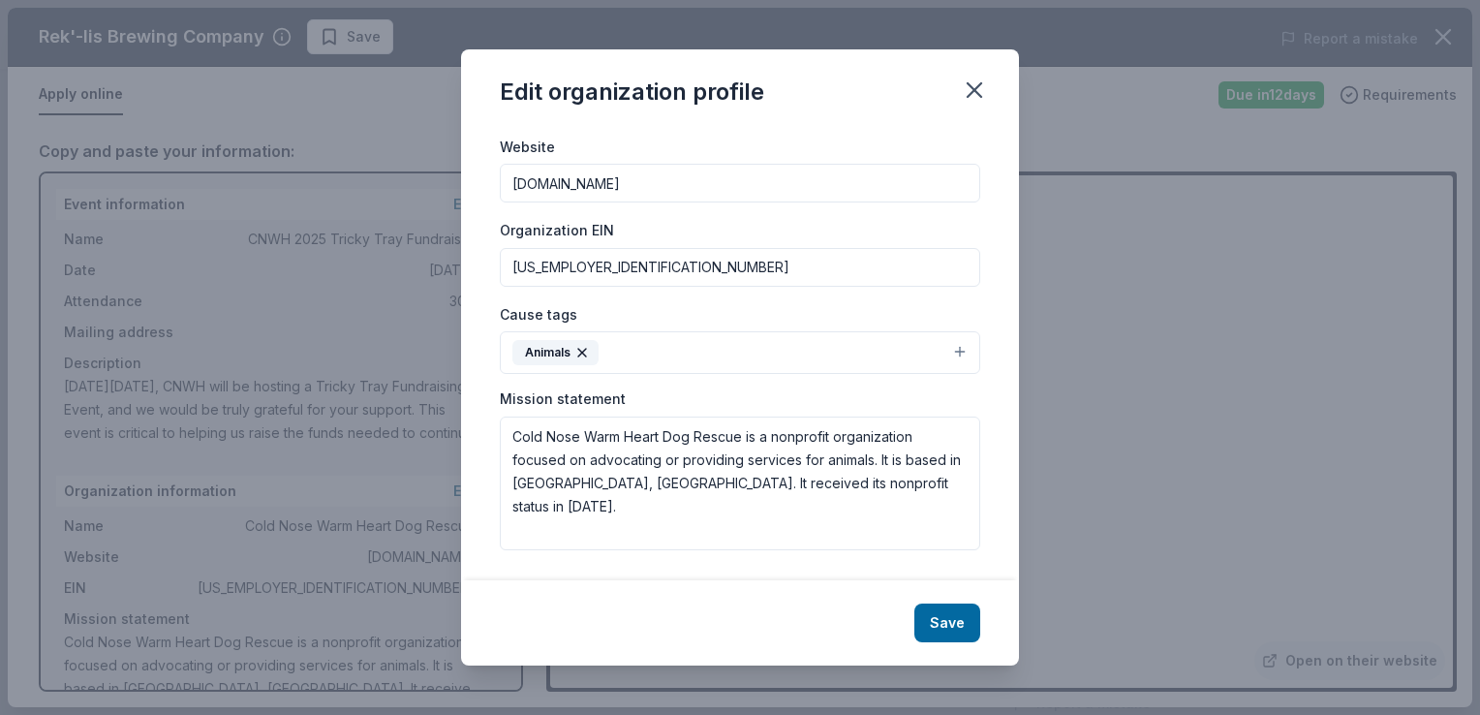
drag, startPoint x: 974, startPoint y: 89, endPoint x: 977, endPoint y: 180, distance: 91.1
click at [974, 90] on icon "button" at bounding box center [975, 90] width 14 height 14
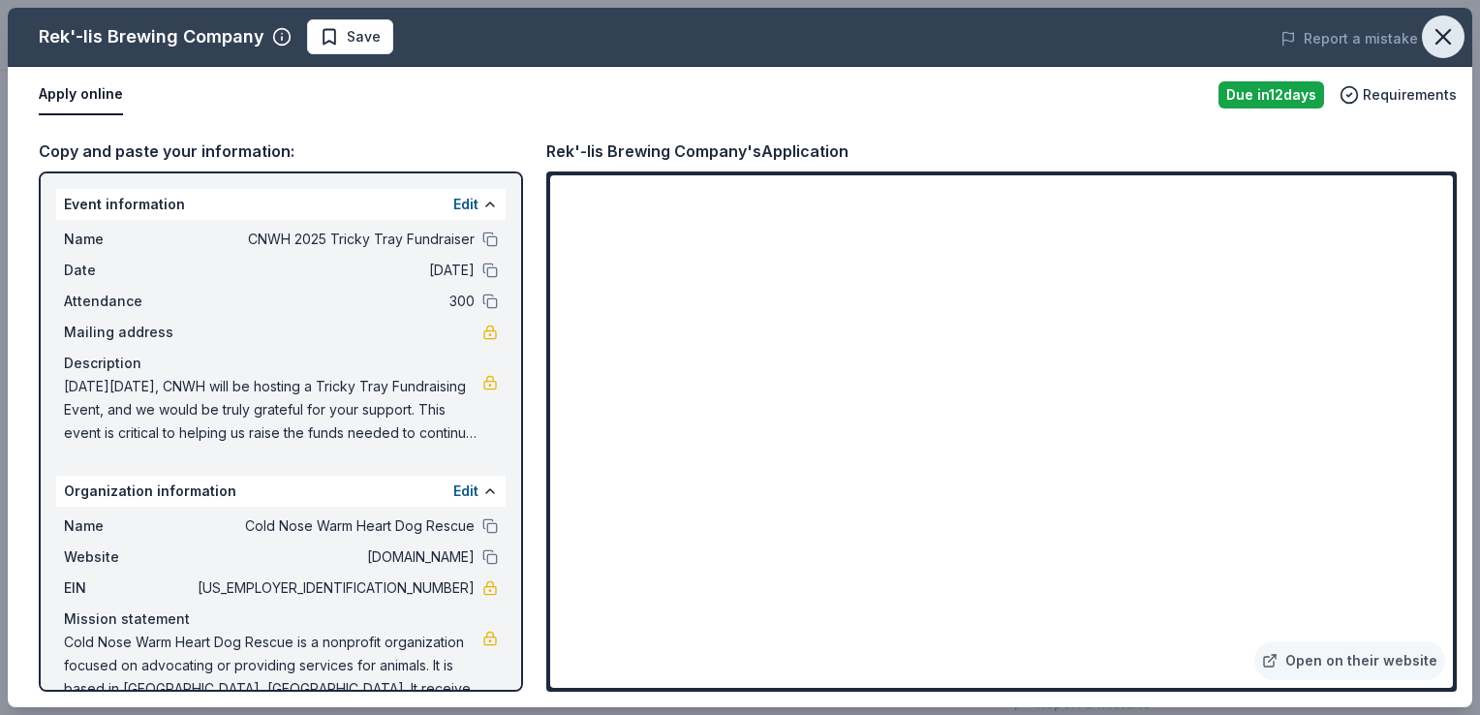
click at [1439, 31] on icon "button" at bounding box center [1444, 37] width 14 height 14
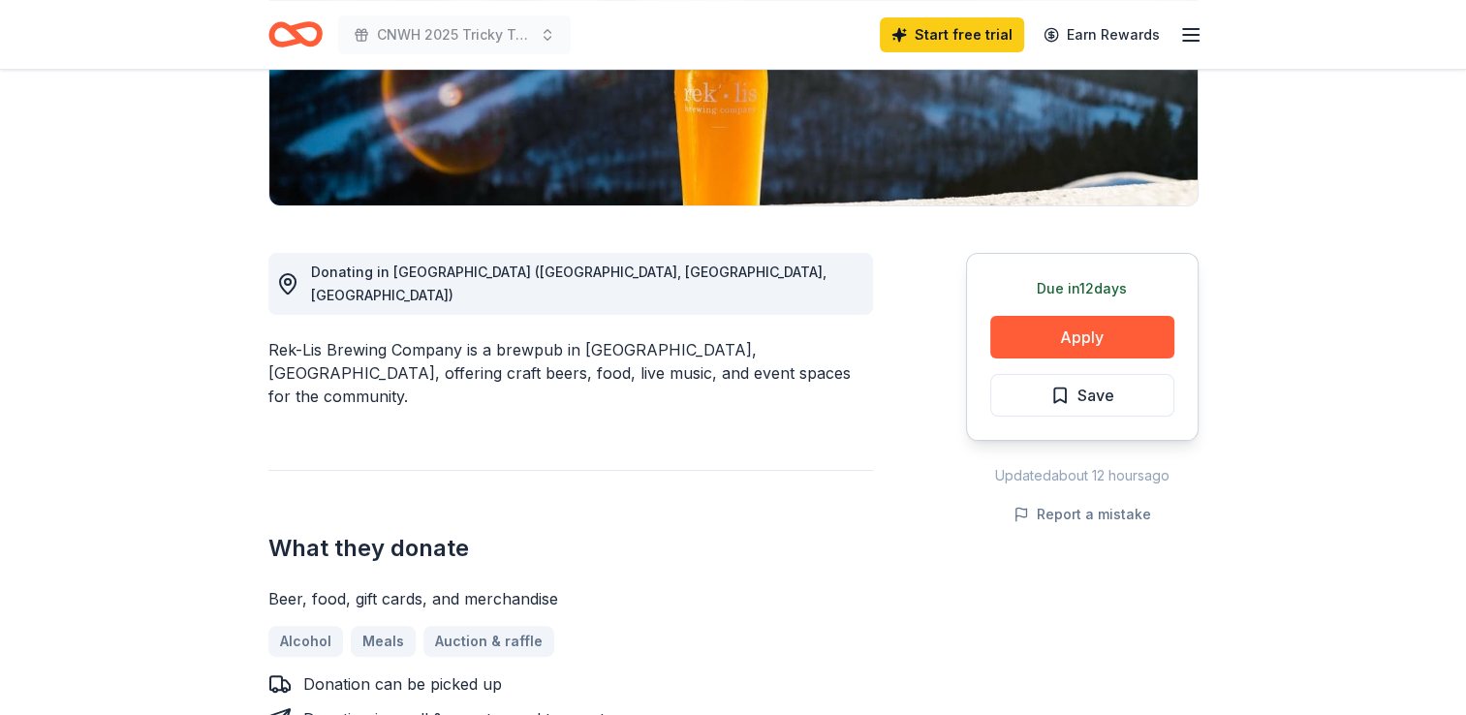
scroll to position [388, 0]
